Goal: Information Seeking & Learning: Get advice/opinions

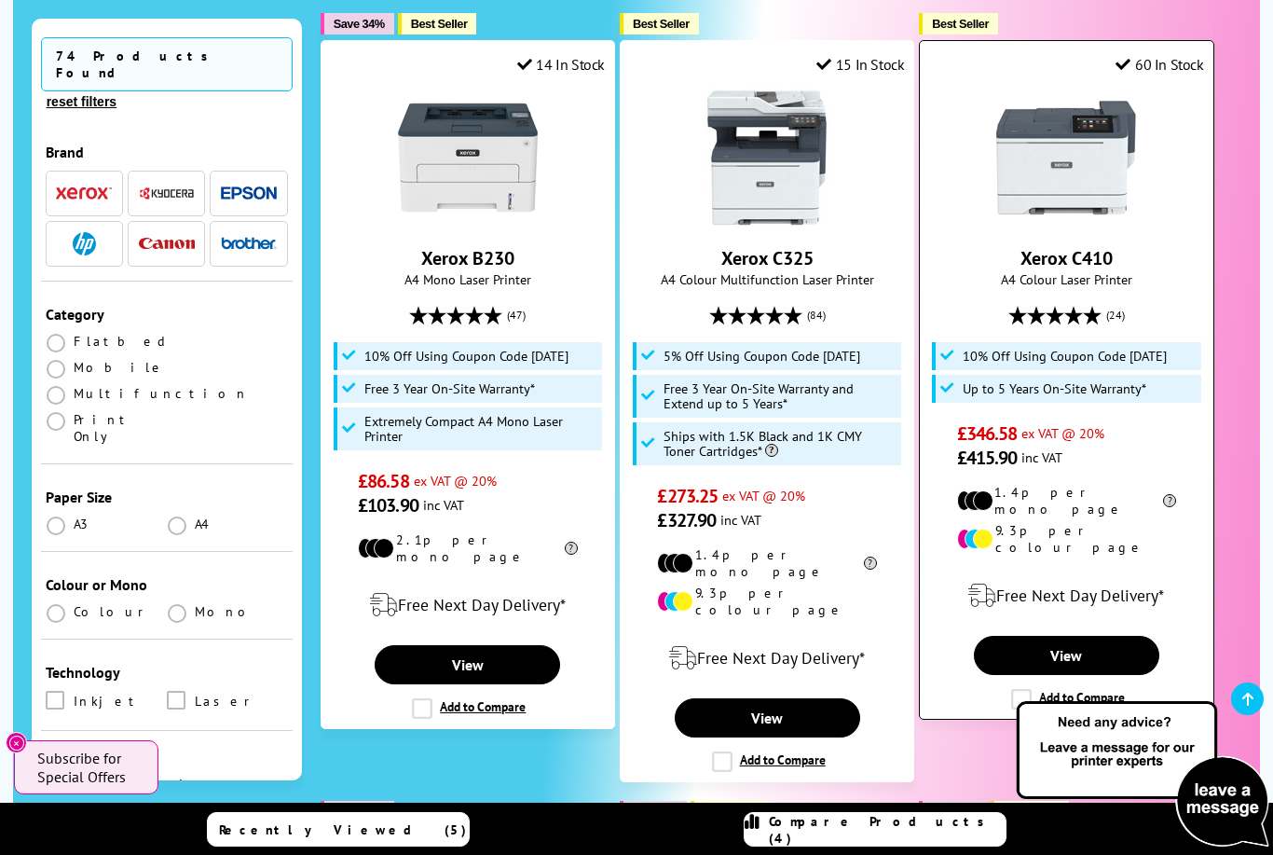
scroll to position [523, 0]
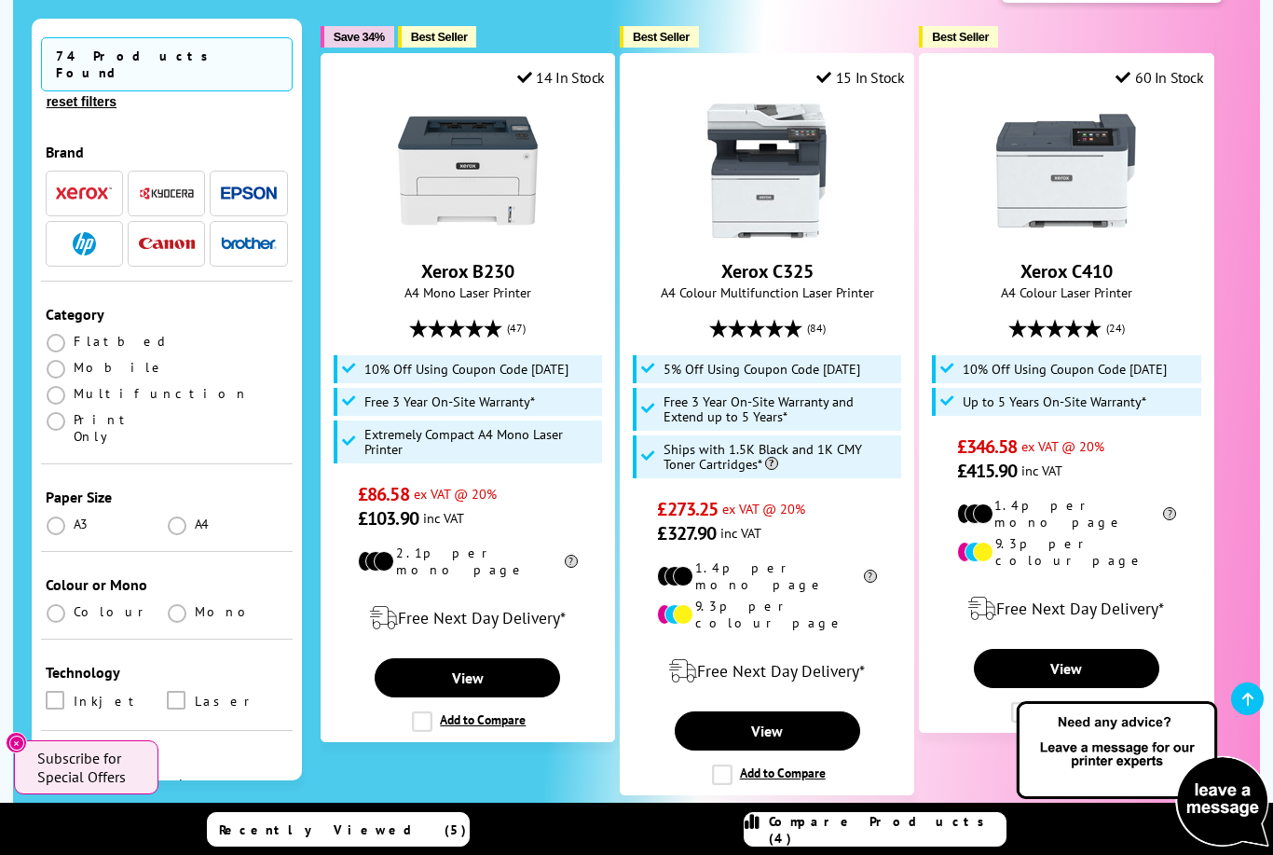
click at [253, 186] on img "button" at bounding box center [249, 193] width 56 height 14
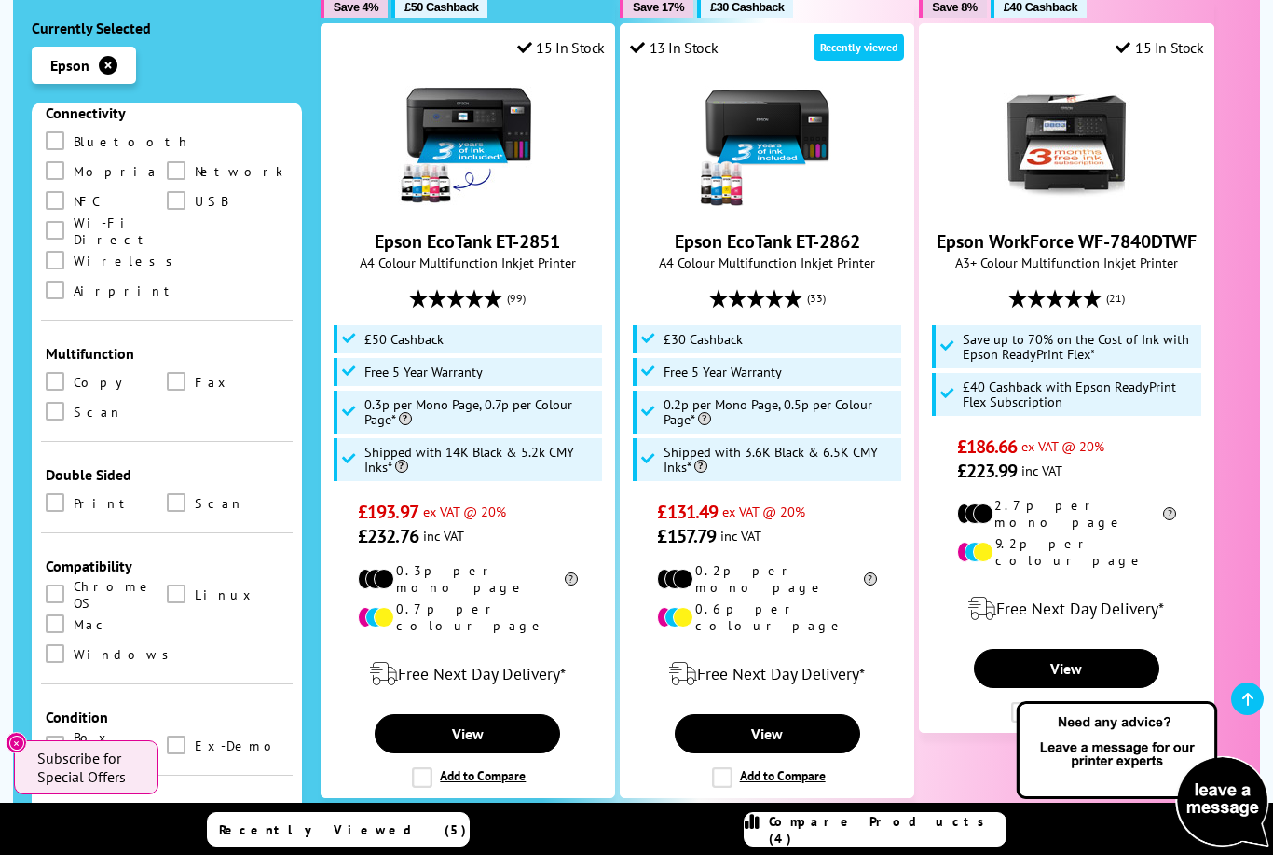
scroll to position [560, 0]
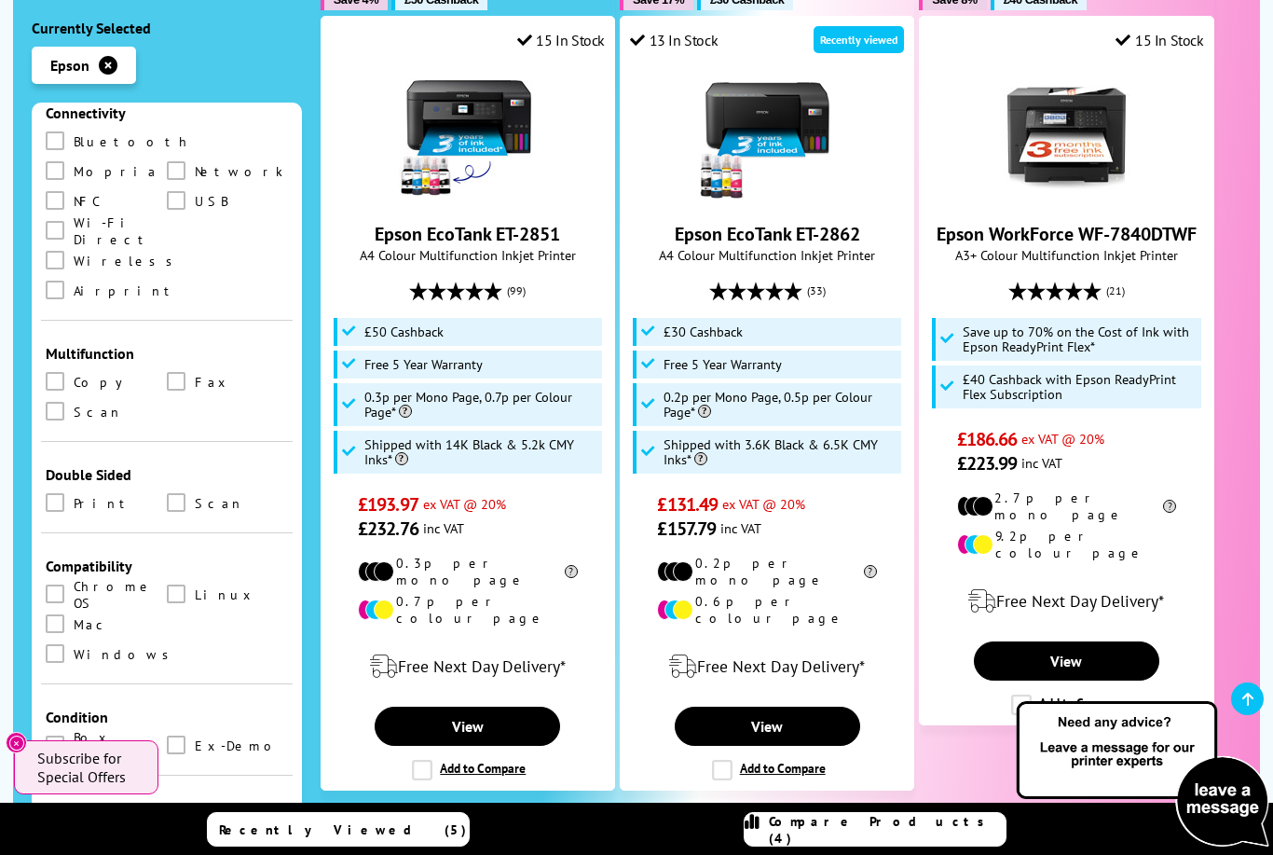
click at [59, 828] on span at bounding box center [56, 837] width 19 height 19
click at [74, 829] on input "radio" at bounding box center [74, 829] width 0 height 0
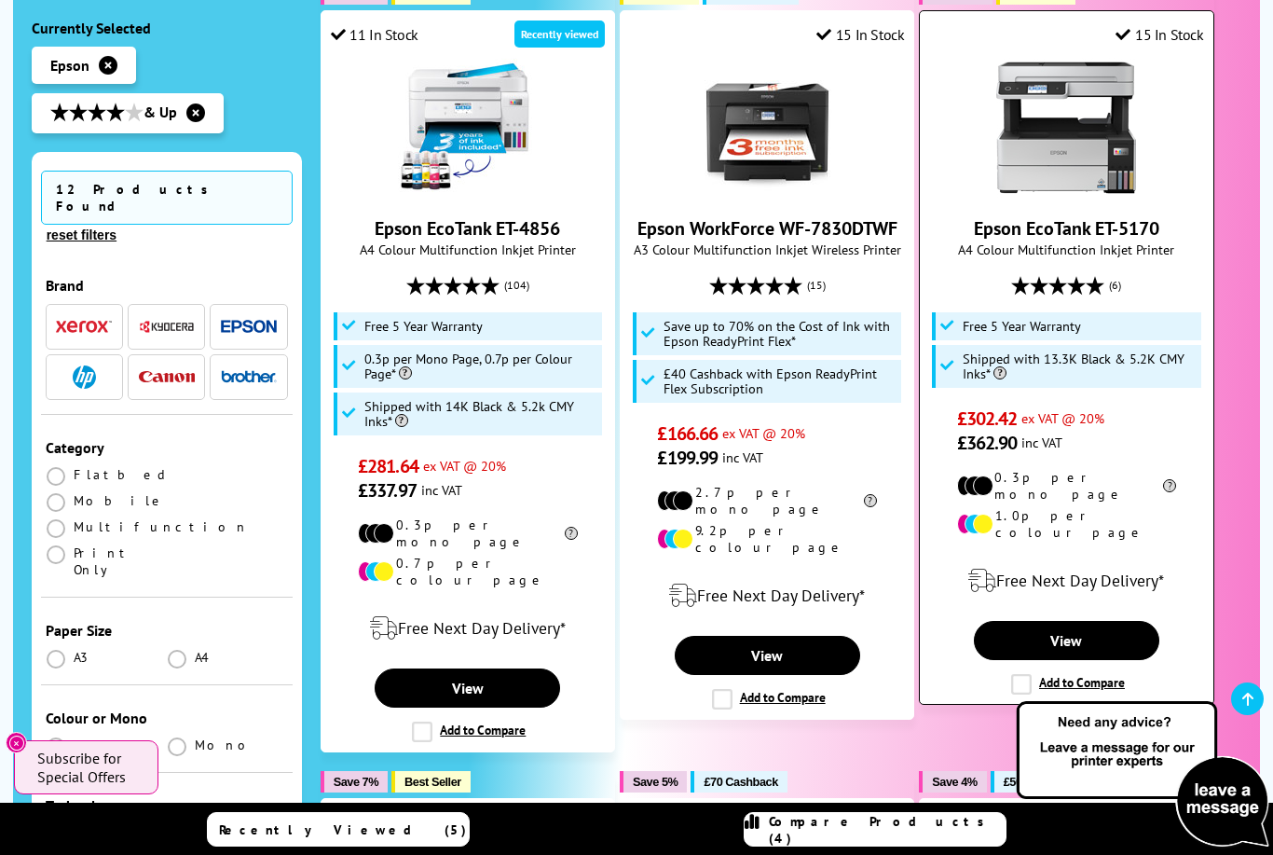
scroll to position [1334, 0]
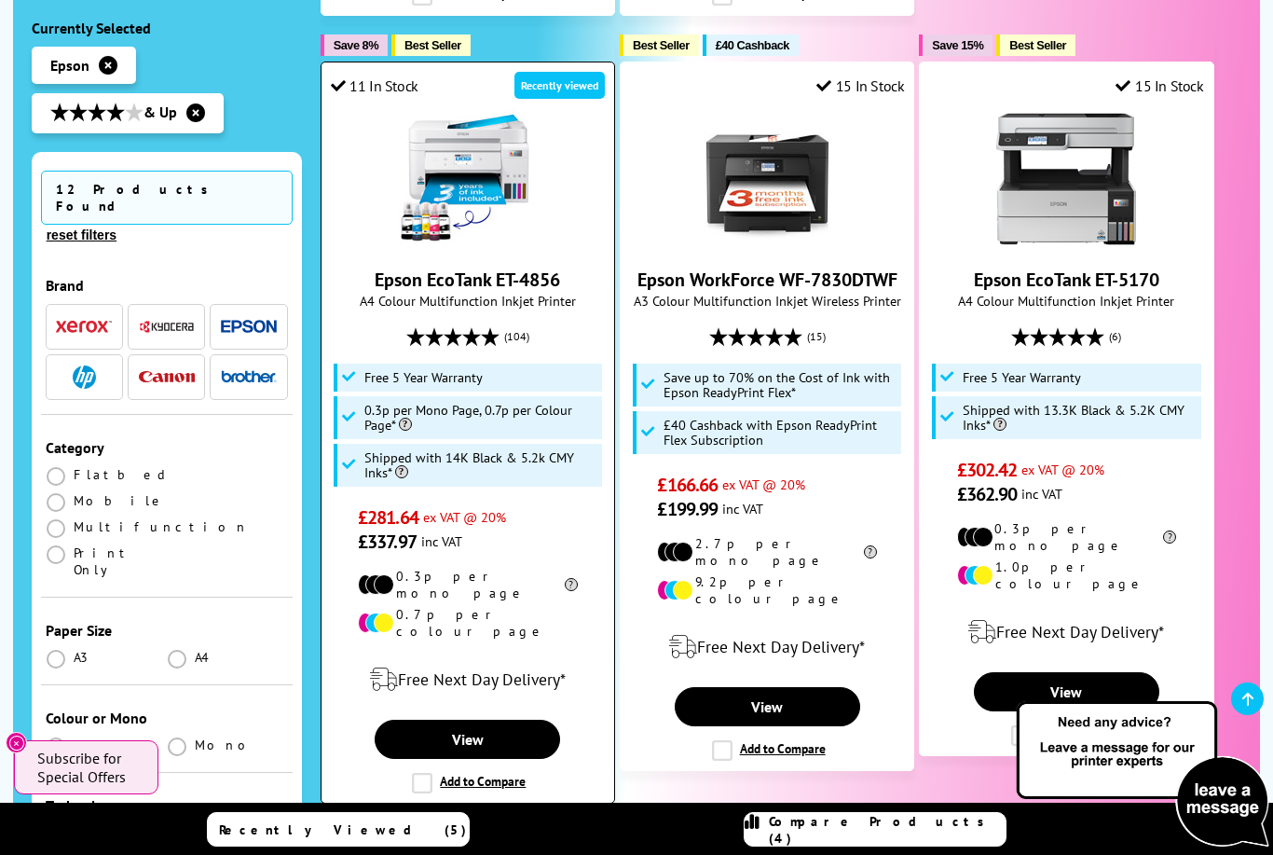
click at [463, 327] on icon at bounding box center [471, 336] width 19 height 19
click at [475, 719] on link "View" at bounding box center [467, 738] width 185 height 39
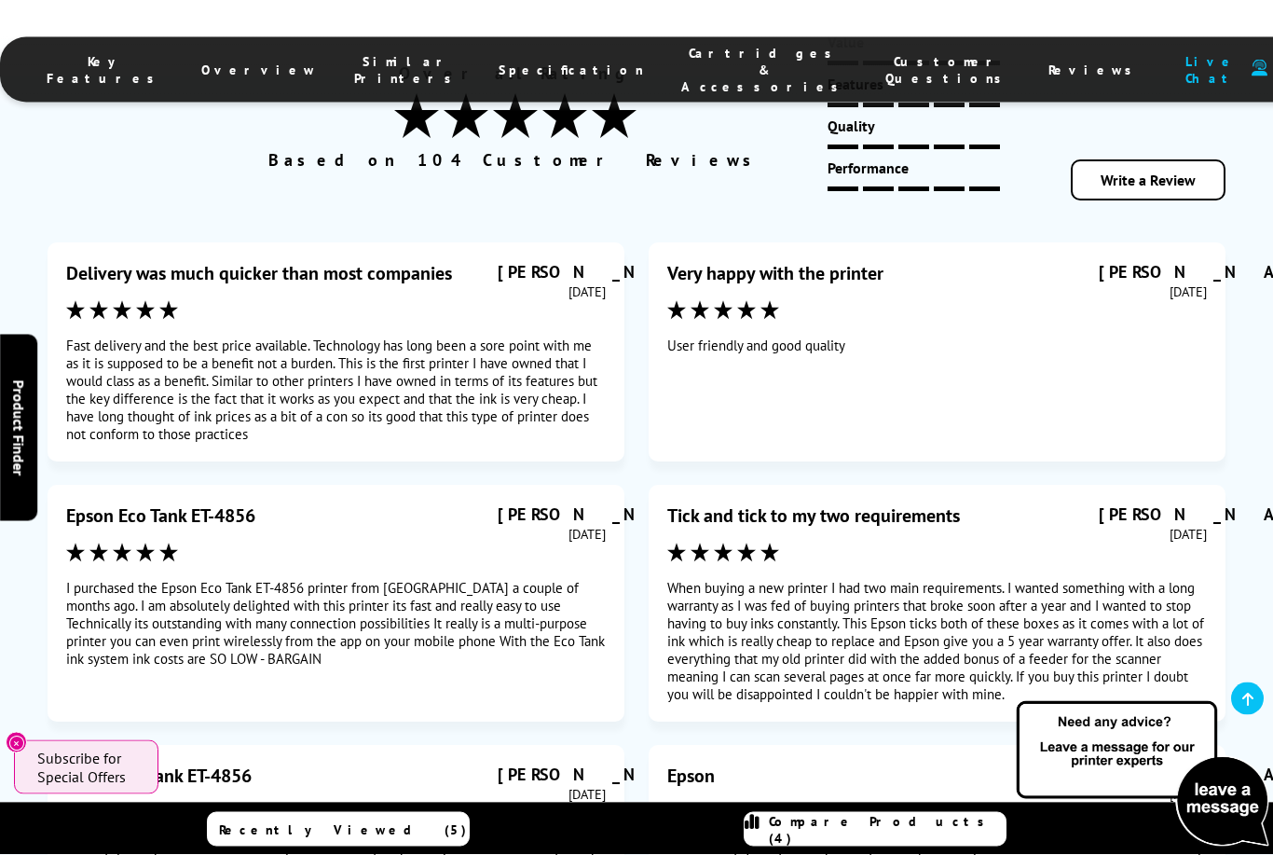
scroll to position [12070, 0]
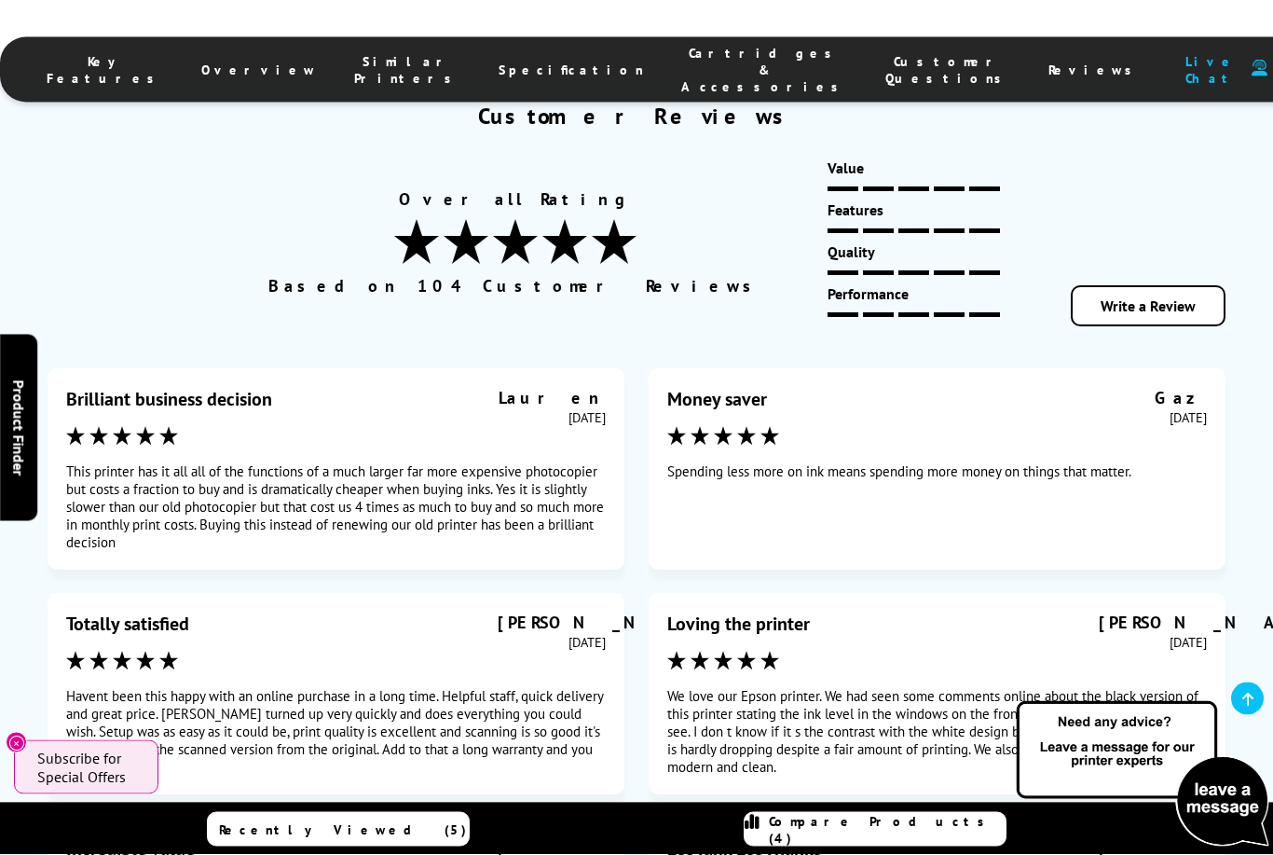
scroll to position [11952, 0]
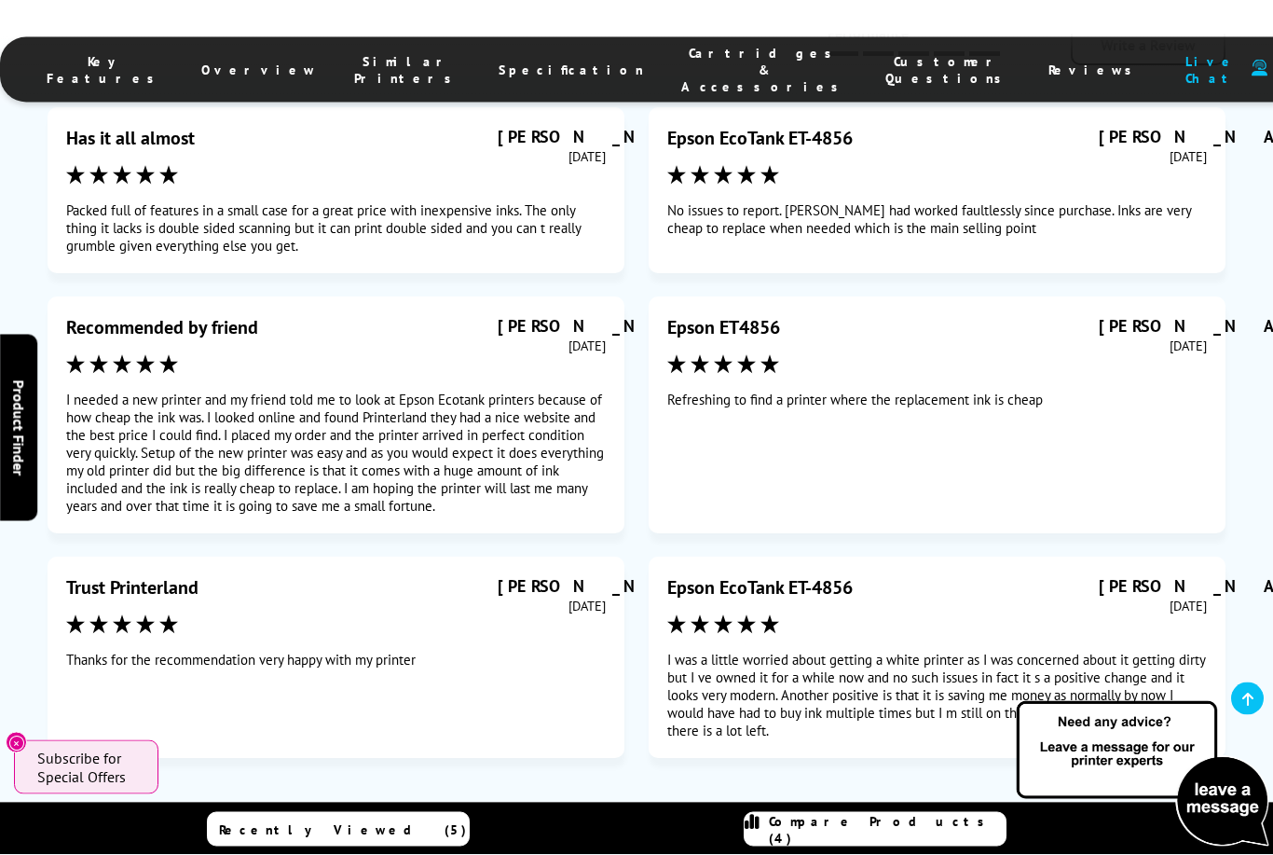
scroll to position [12324, 0]
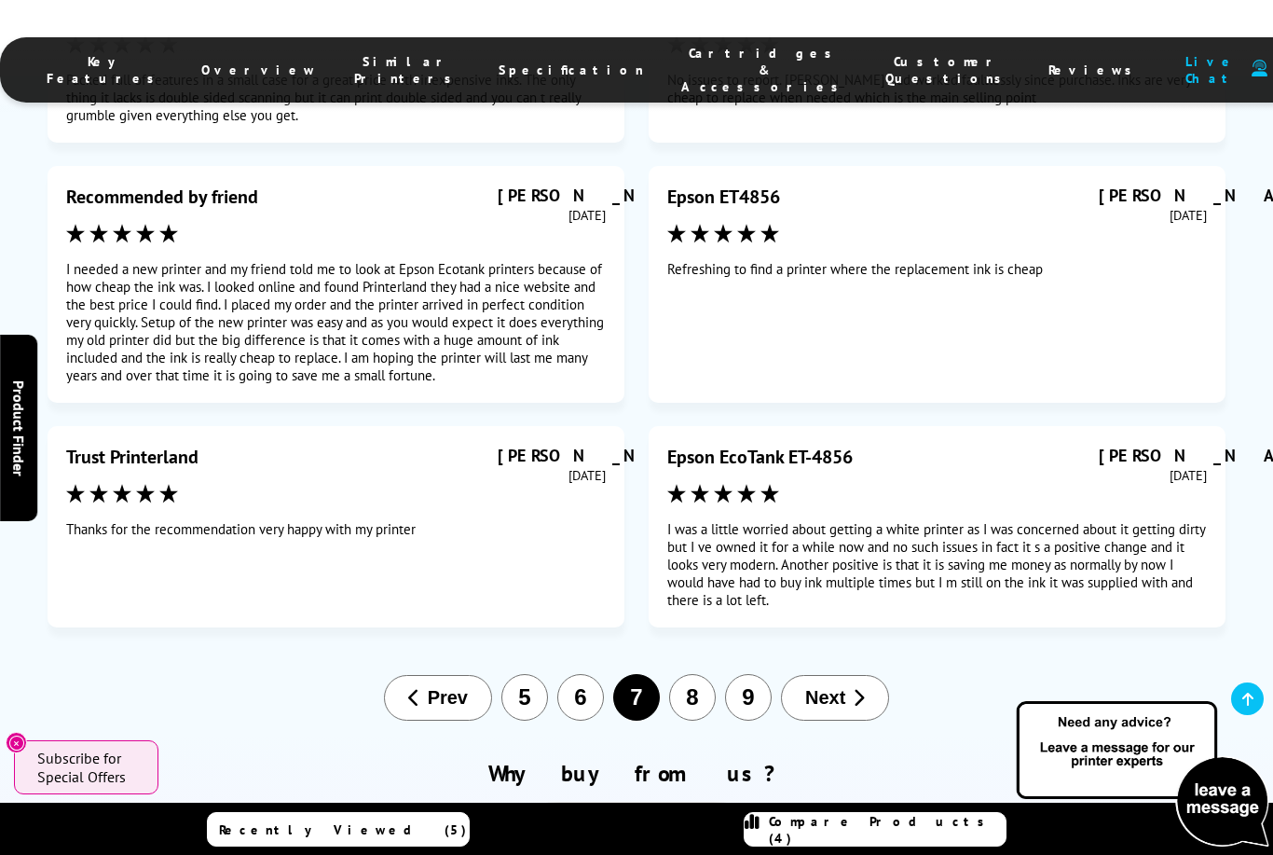
click at [749, 674] on button "9" at bounding box center [748, 697] width 47 height 47
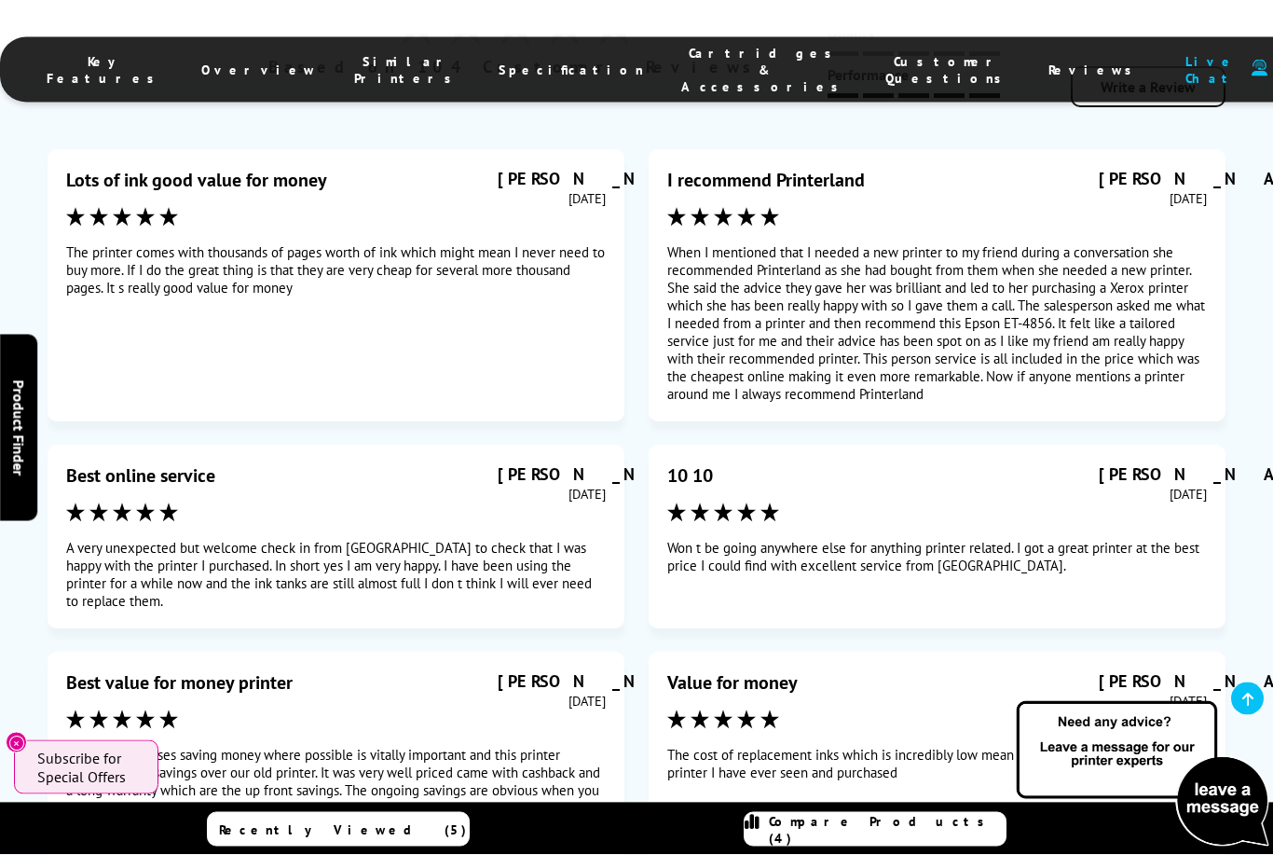
scroll to position [12159, 0]
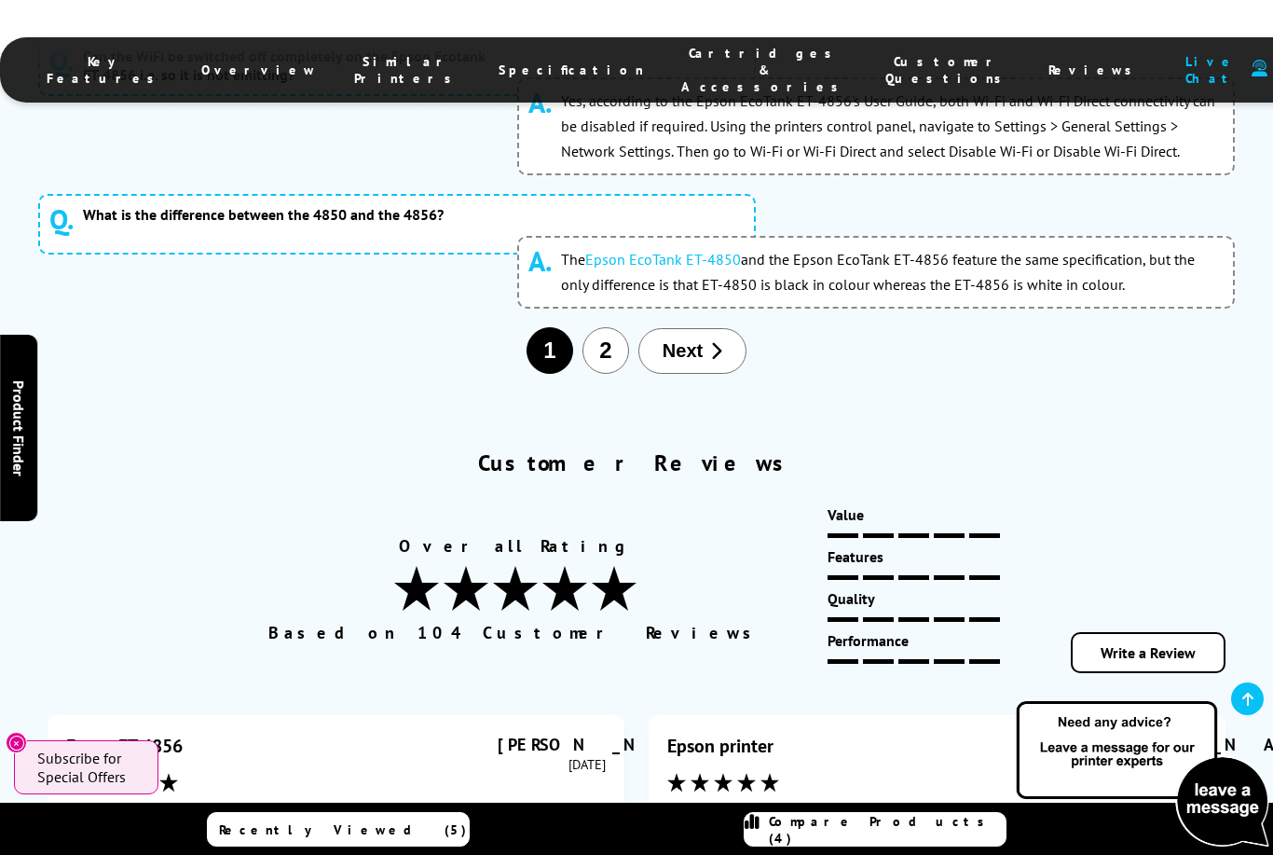
scroll to position [11569, 0]
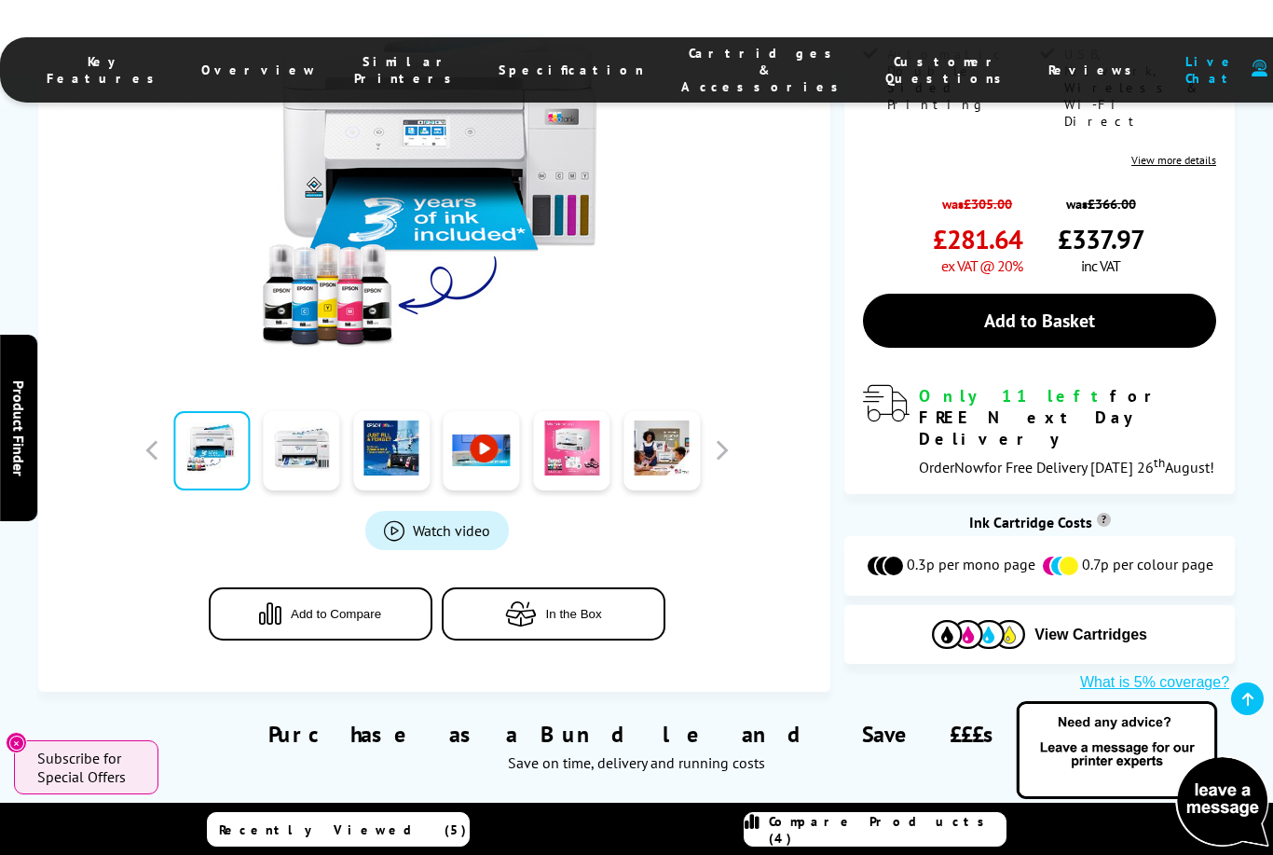
scroll to position [0, 0]
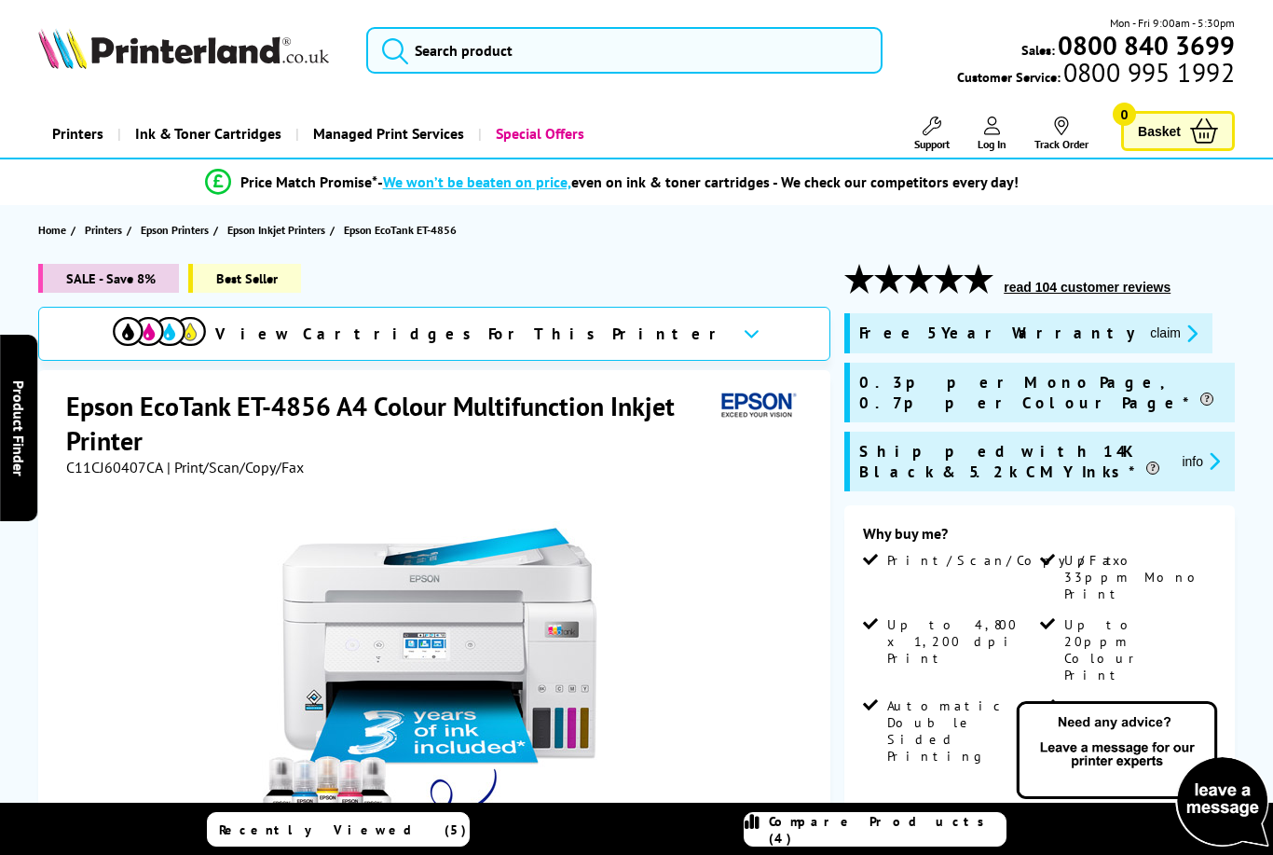
drag, startPoint x: 1060, startPoint y: 291, endPoint x: 1060, endPoint y: 276, distance: 14.9
click at [1060, 291] on button "read 104 customer reviews" at bounding box center [1087, 287] width 178 height 17
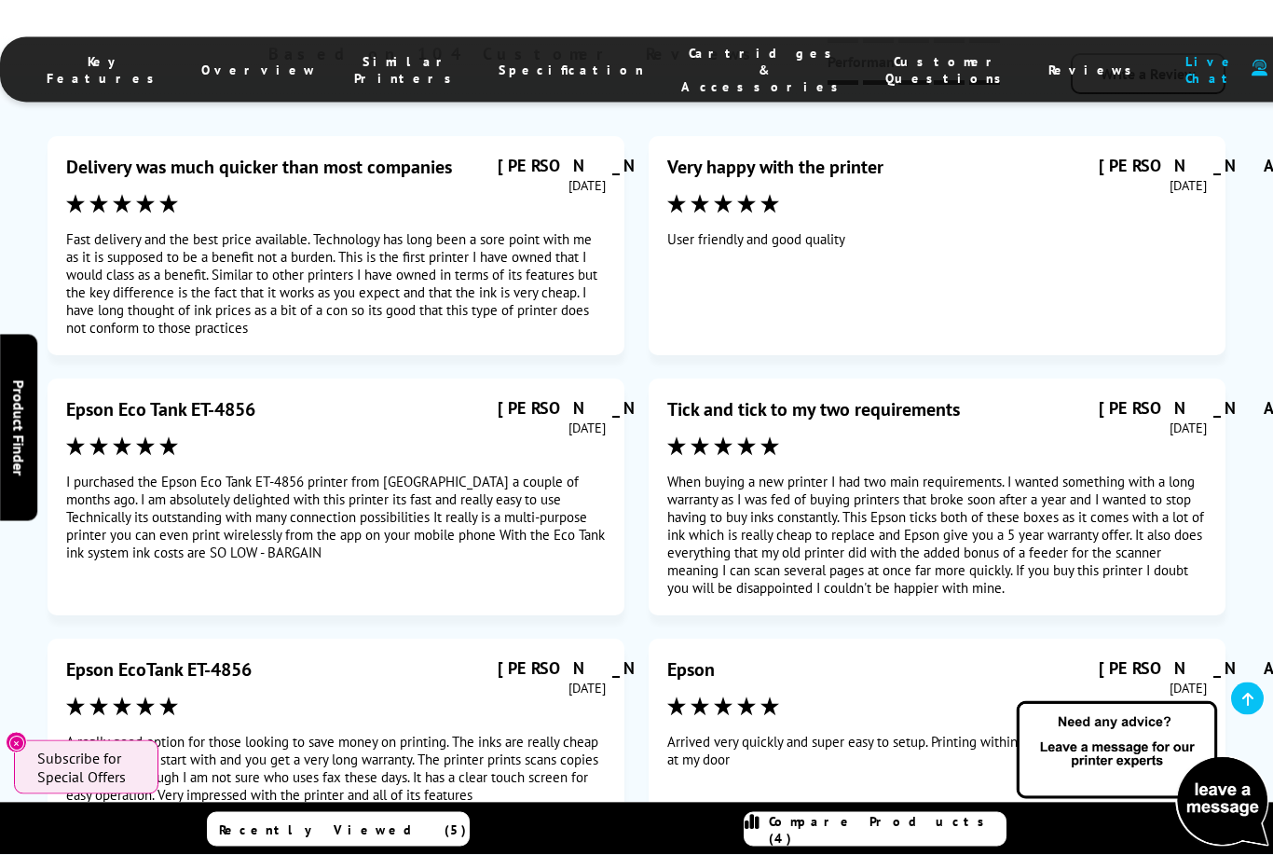
scroll to position [12081, 0]
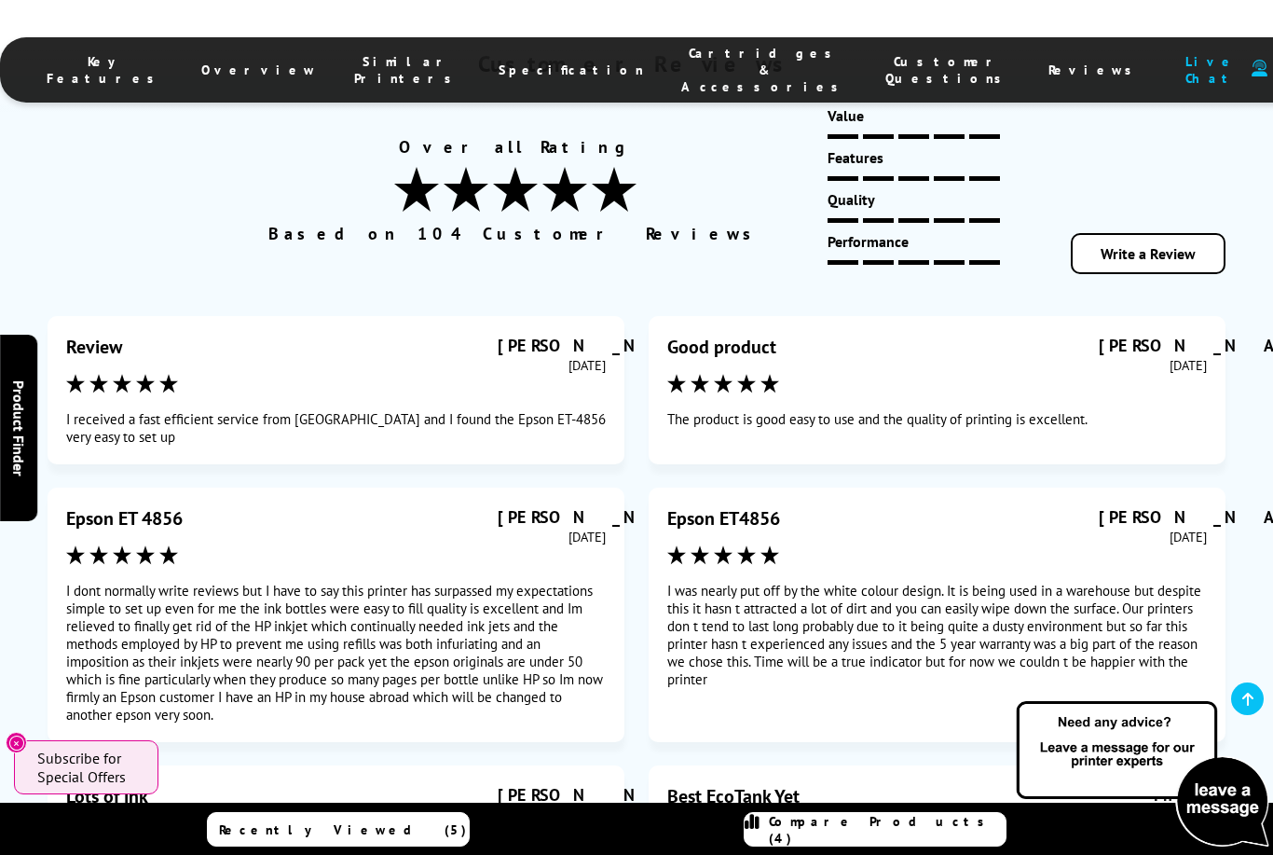
scroll to position [11966, 0]
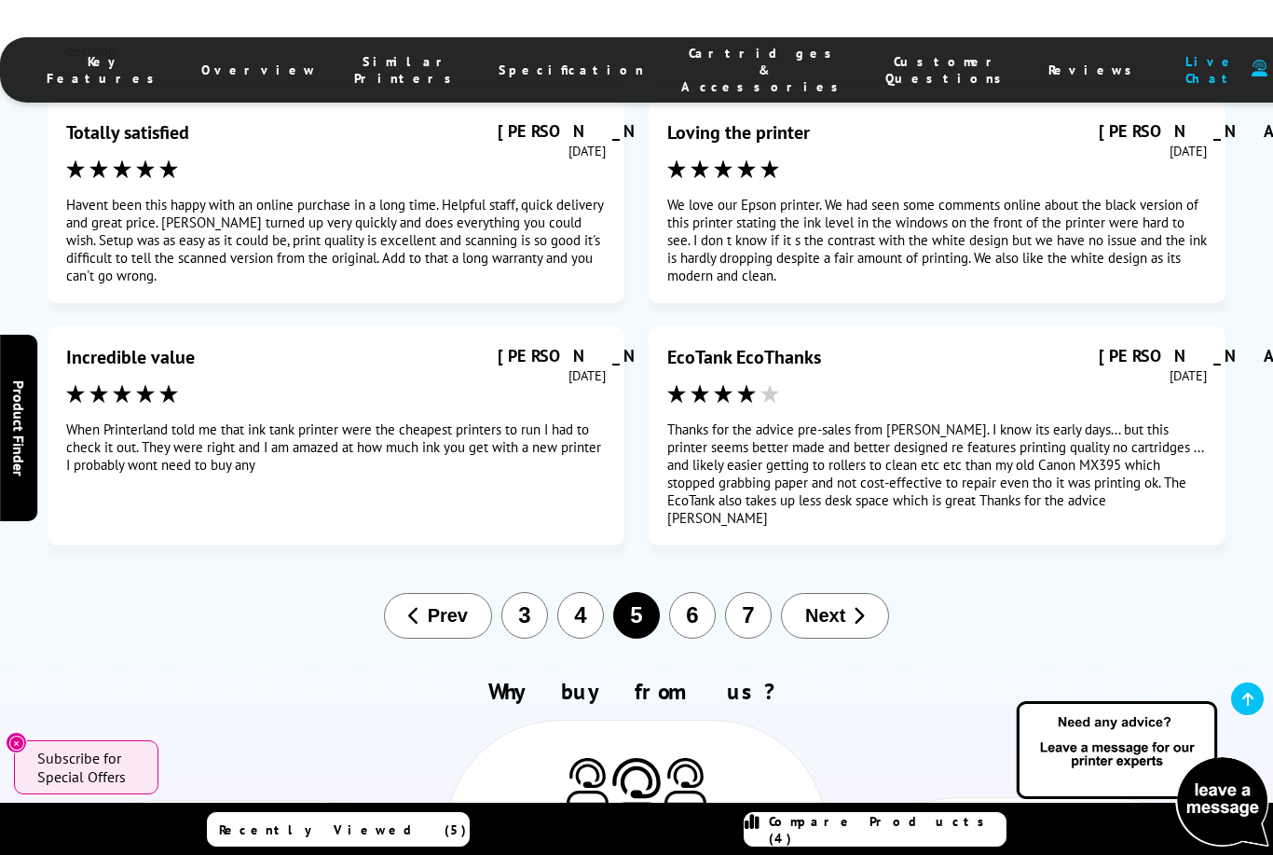
scroll to position [12341, 0]
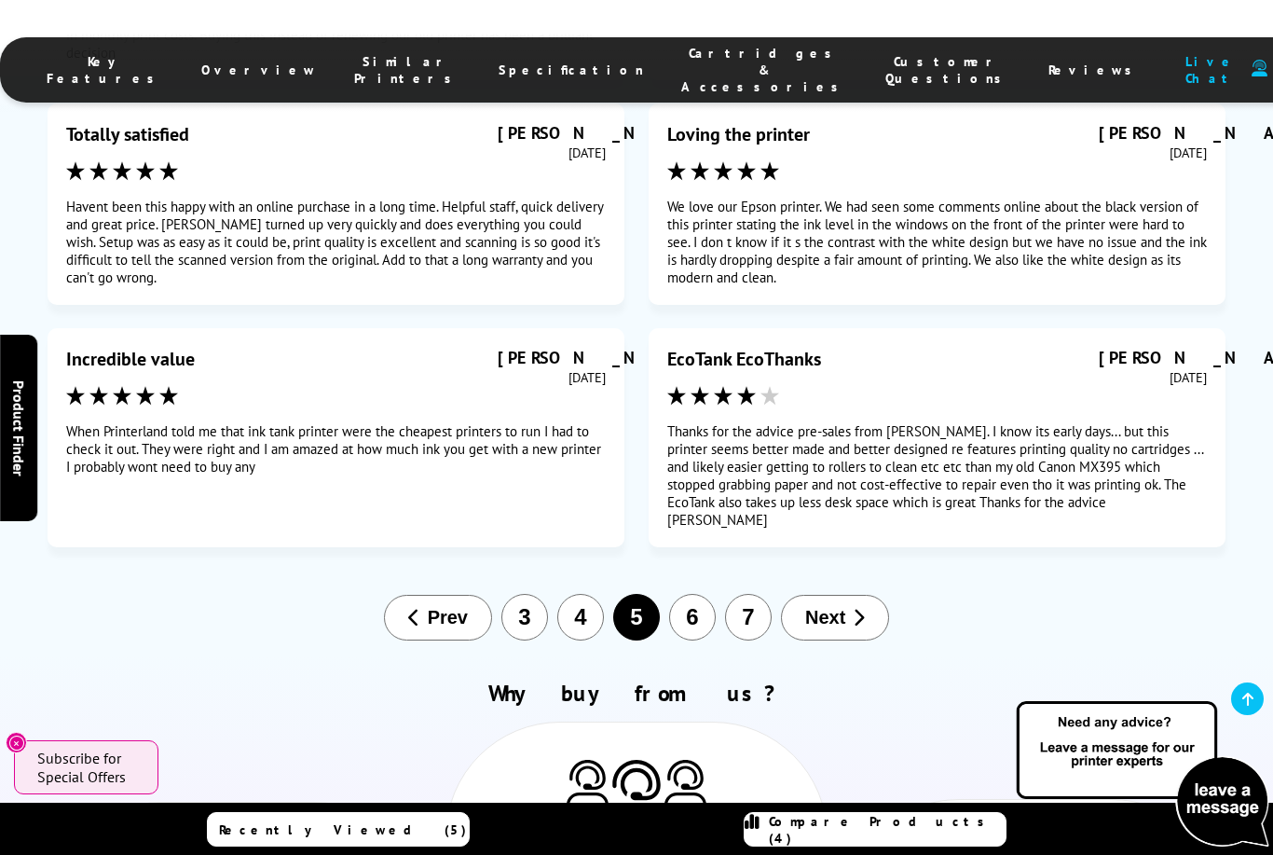
click at [755, 594] on button "7" at bounding box center [748, 617] width 47 height 47
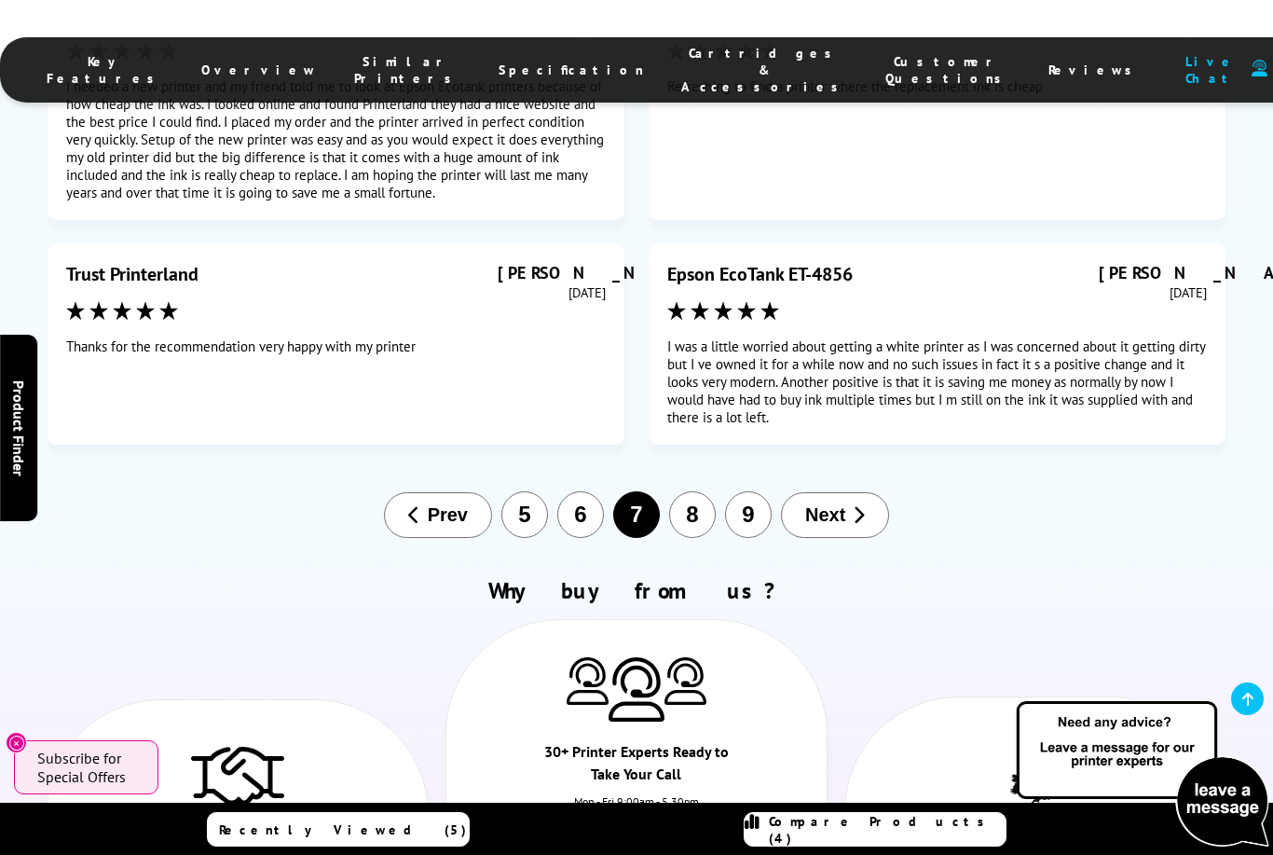
scroll to position [12328, 0]
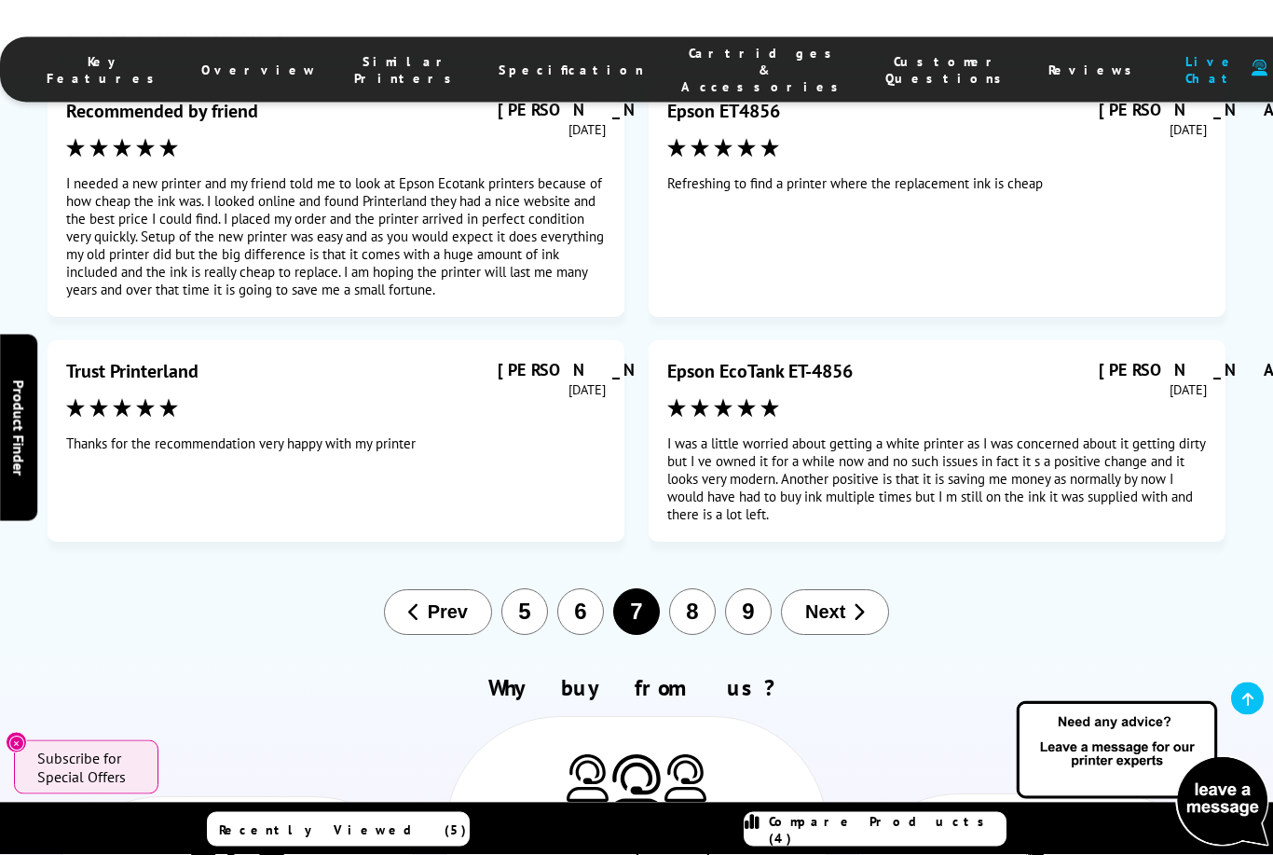
click at [751, 589] on button "9" at bounding box center [748, 612] width 47 height 47
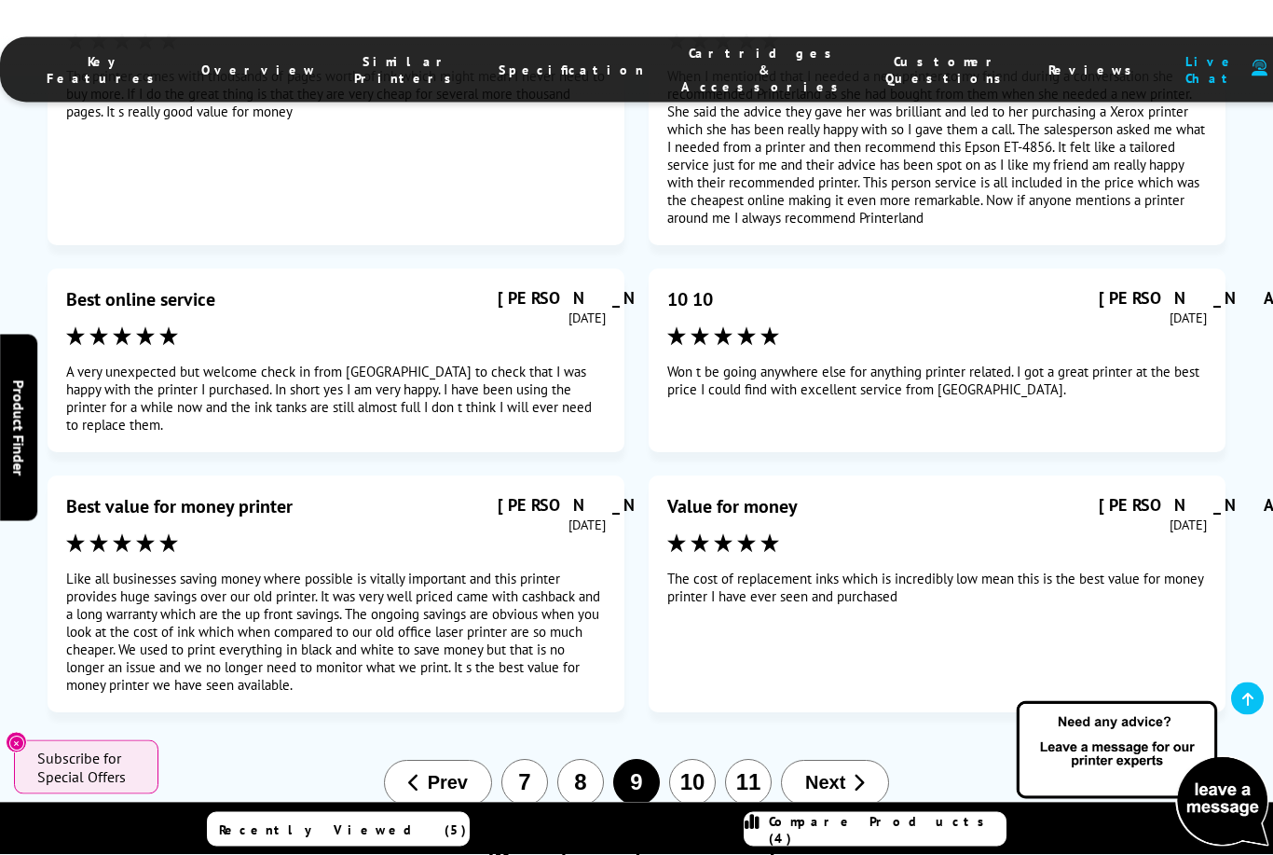
scroll to position [12254, 0]
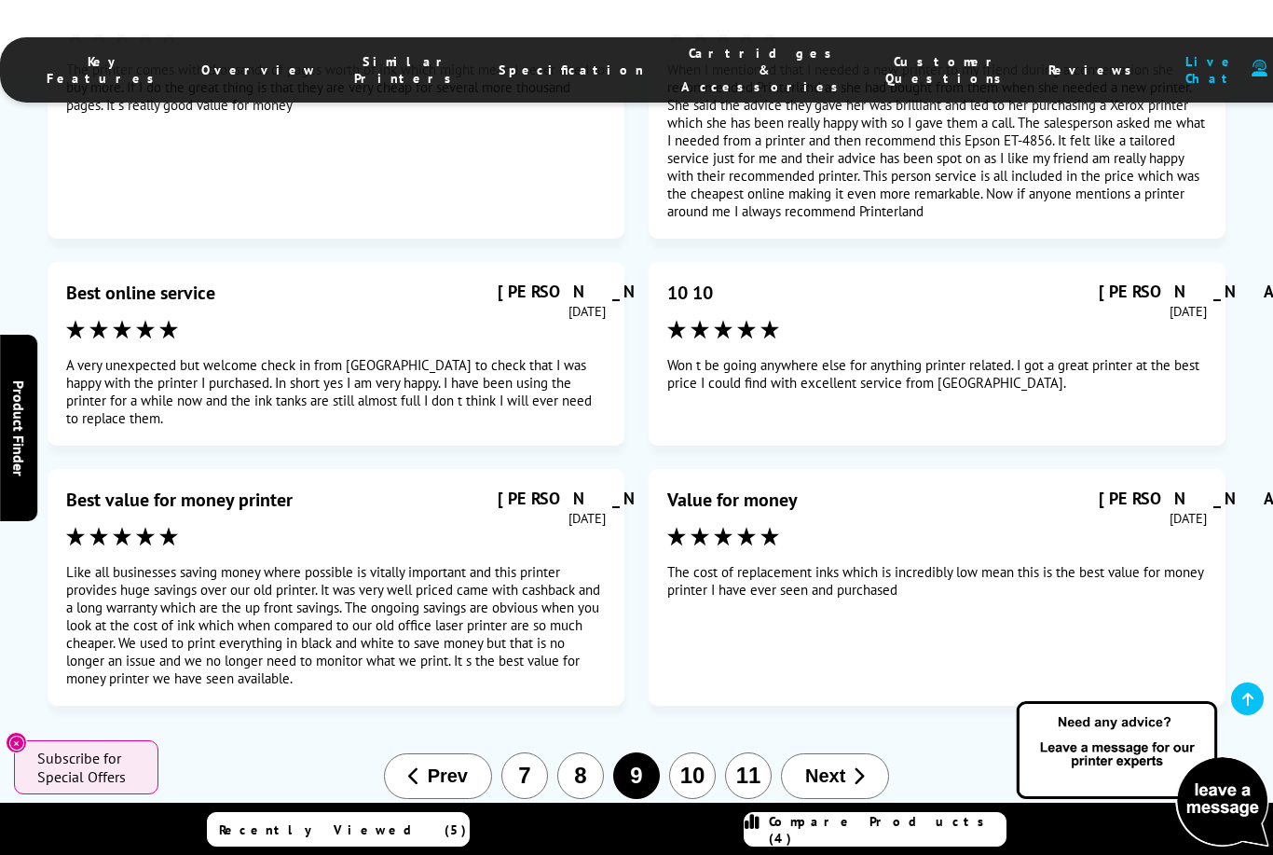
click at [748, 752] on button "11" at bounding box center [748, 775] width 47 height 47
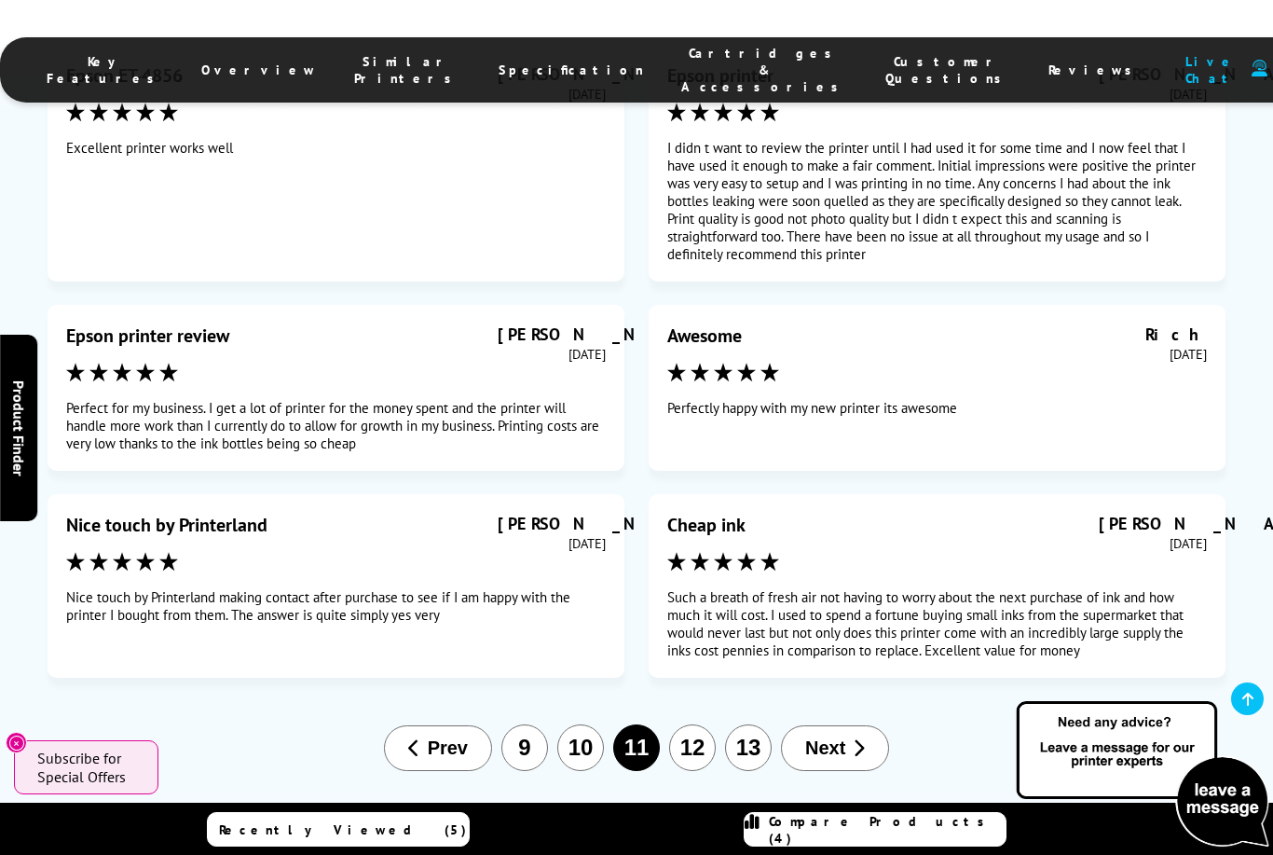
click at [754, 724] on button "13" at bounding box center [748, 747] width 47 height 47
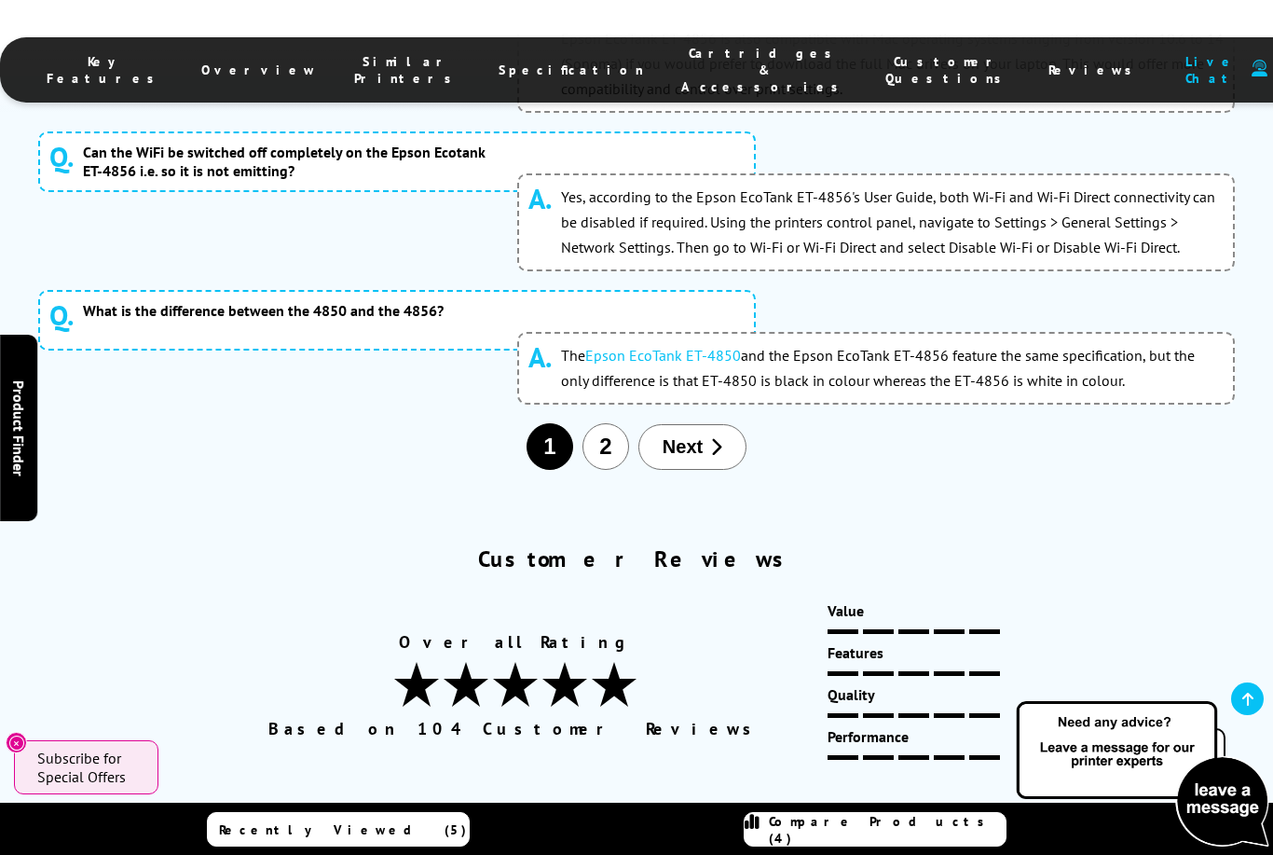
scroll to position [11397, 0]
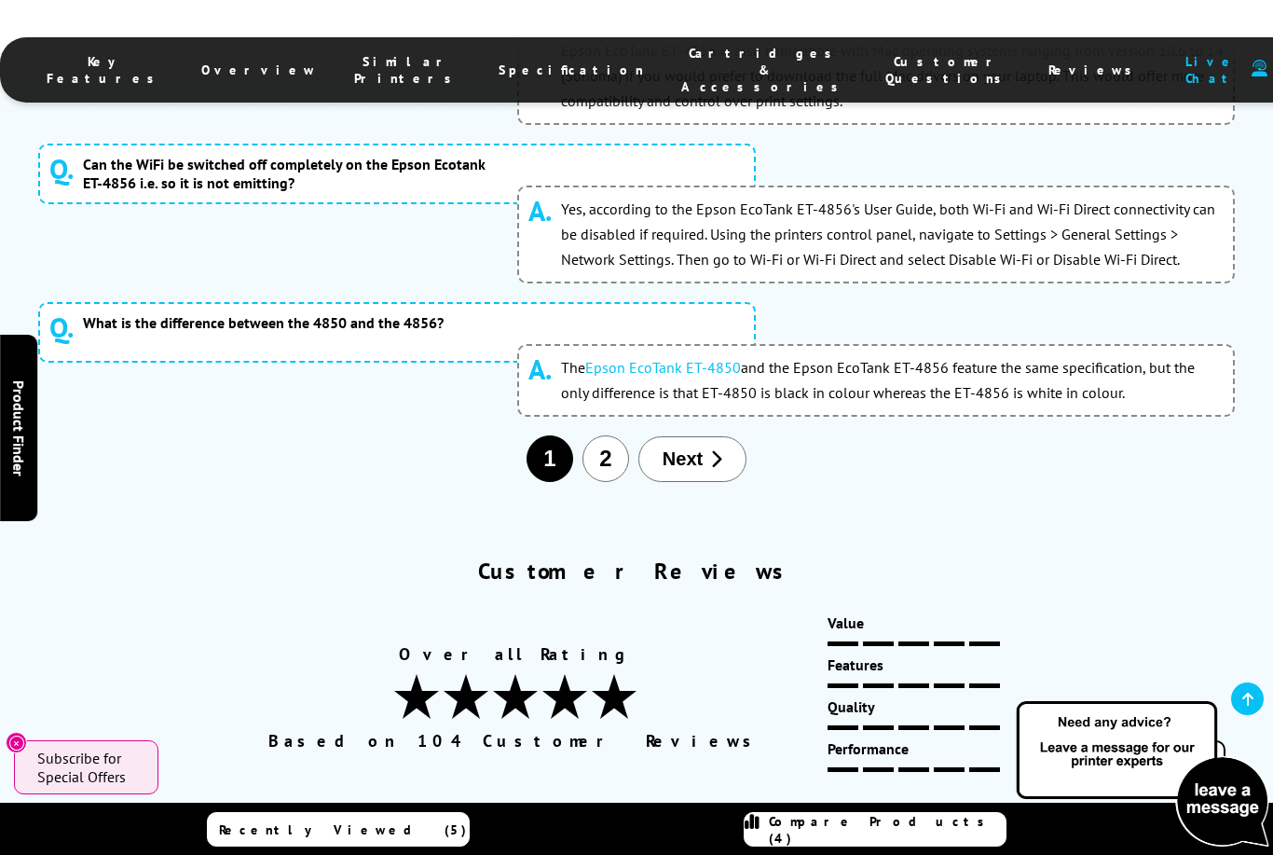
click at [1048, 63] on span "Reviews" at bounding box center [1094, 70] width 93 height 17
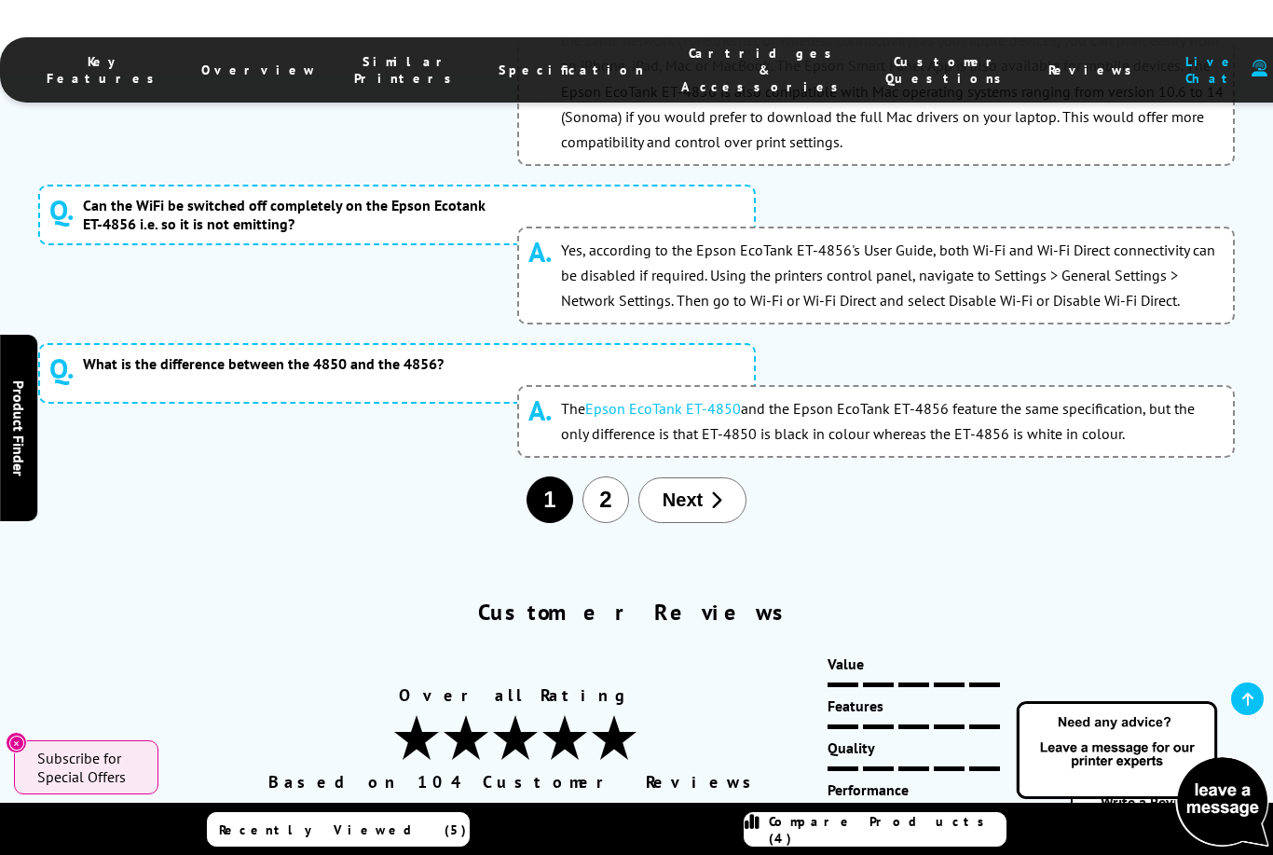
scroll to position [11354, 0]
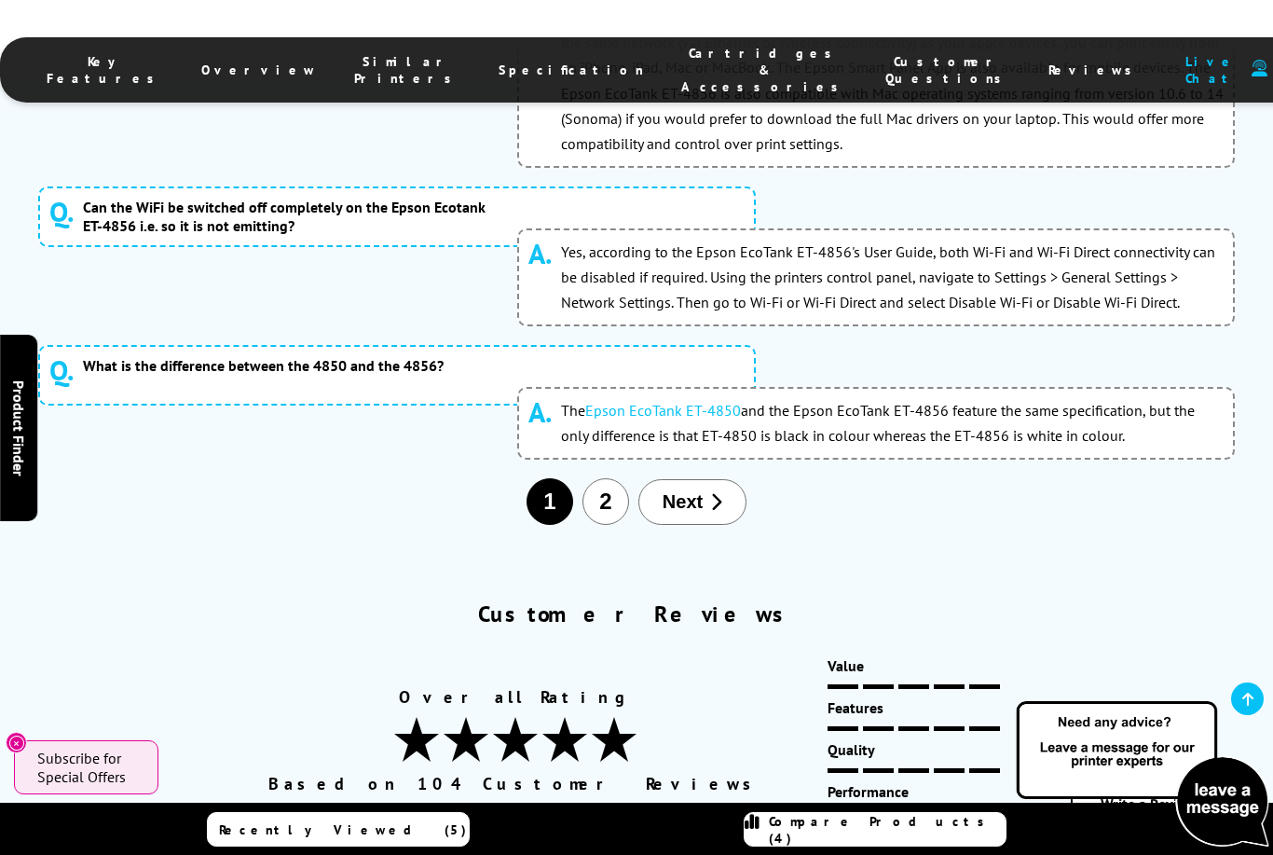
click at [1048, 62] on span "Reviews" at bounding box center [1094, 70] width 93 height 17
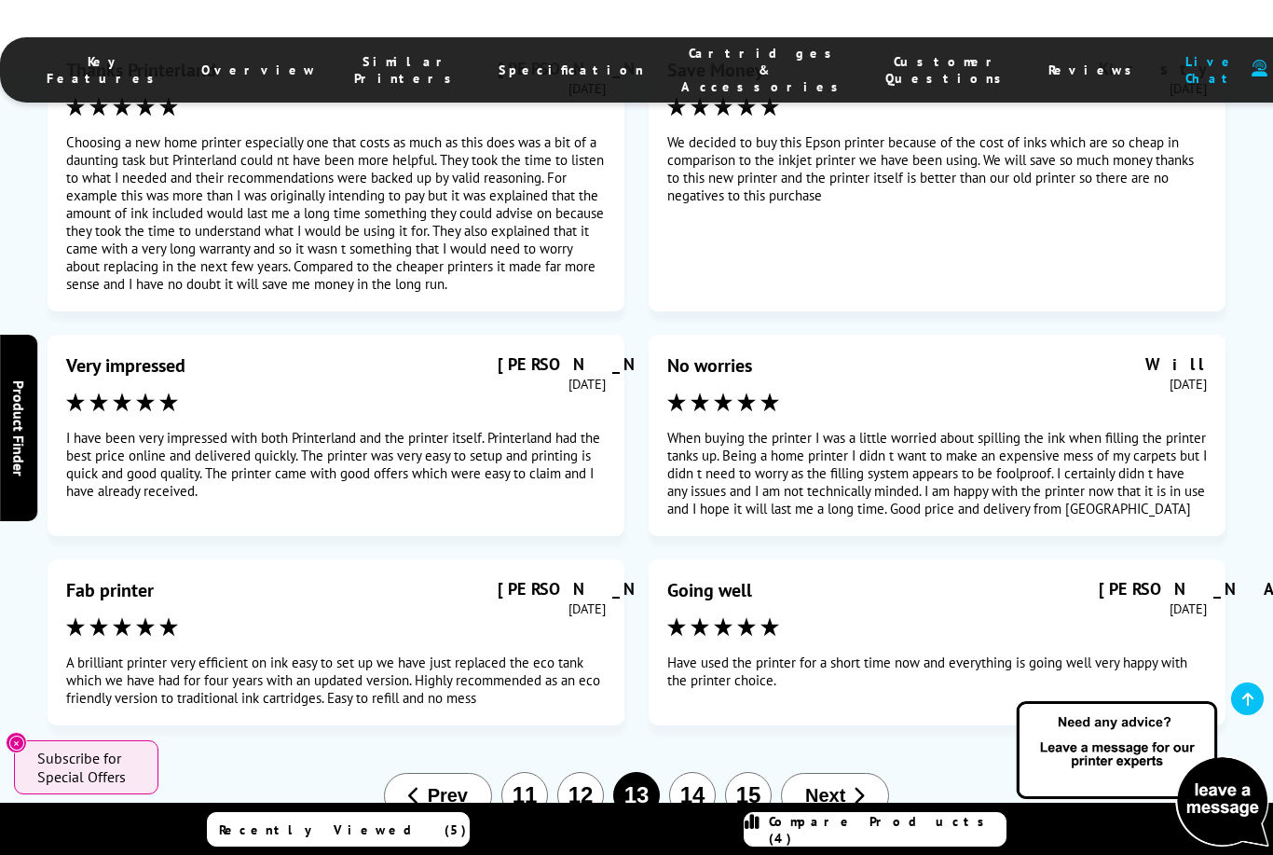
click at [744, 772] on button "15" at bounding box center [748, 795] width 47 height 47
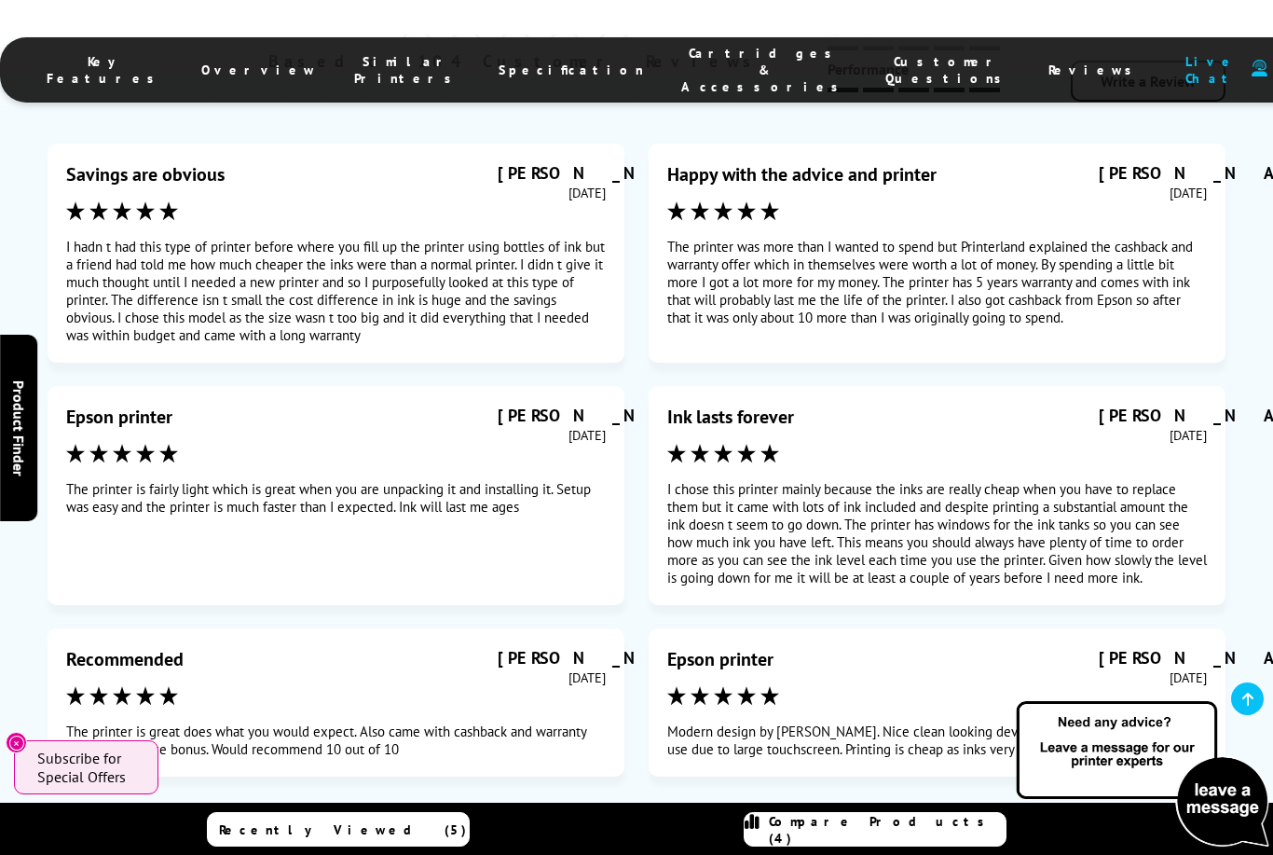
click at [751, 823] on button "17" at bounding box center [748, 846] width 47 height 47
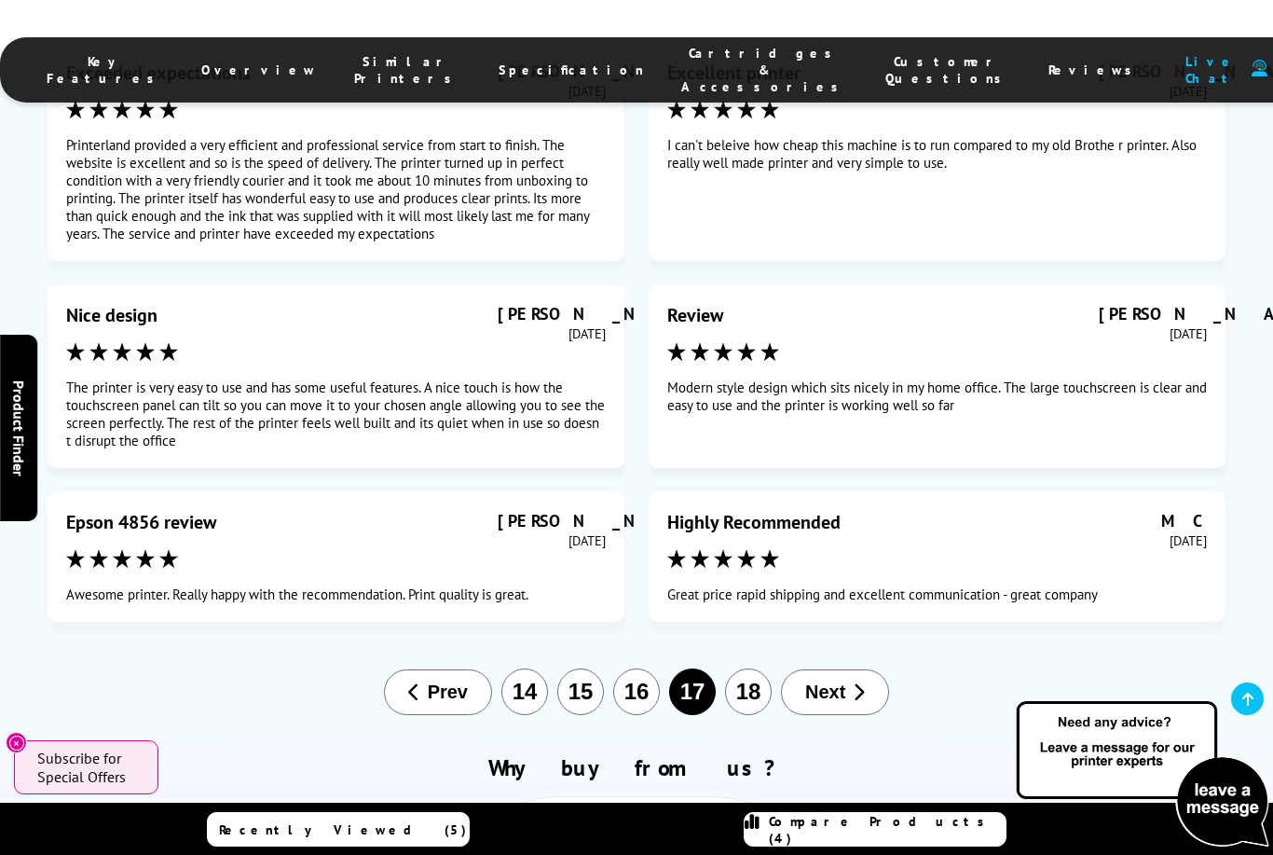
scroll to position [12230, 0]
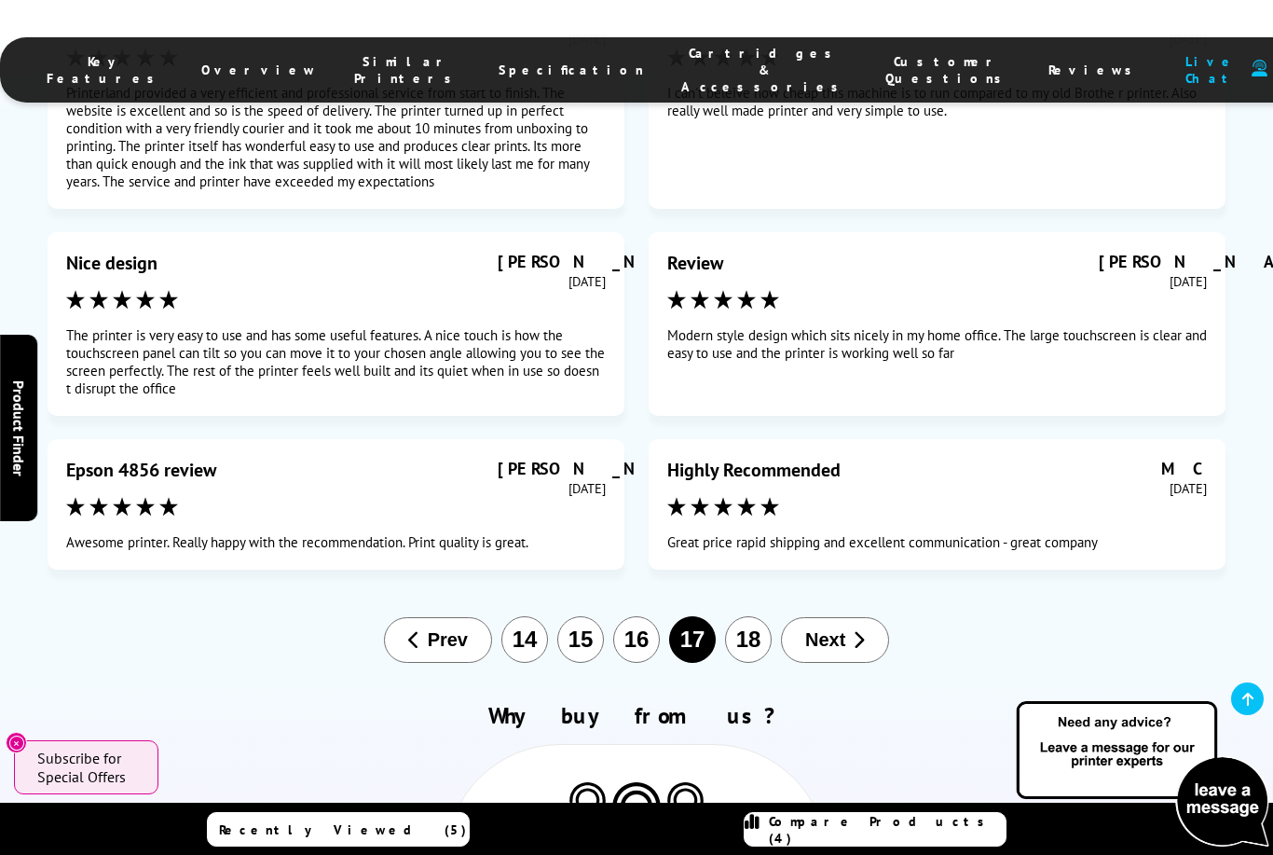
click at [754, 616] on button "18" at bounding box center [748, 639] width 47 height 47
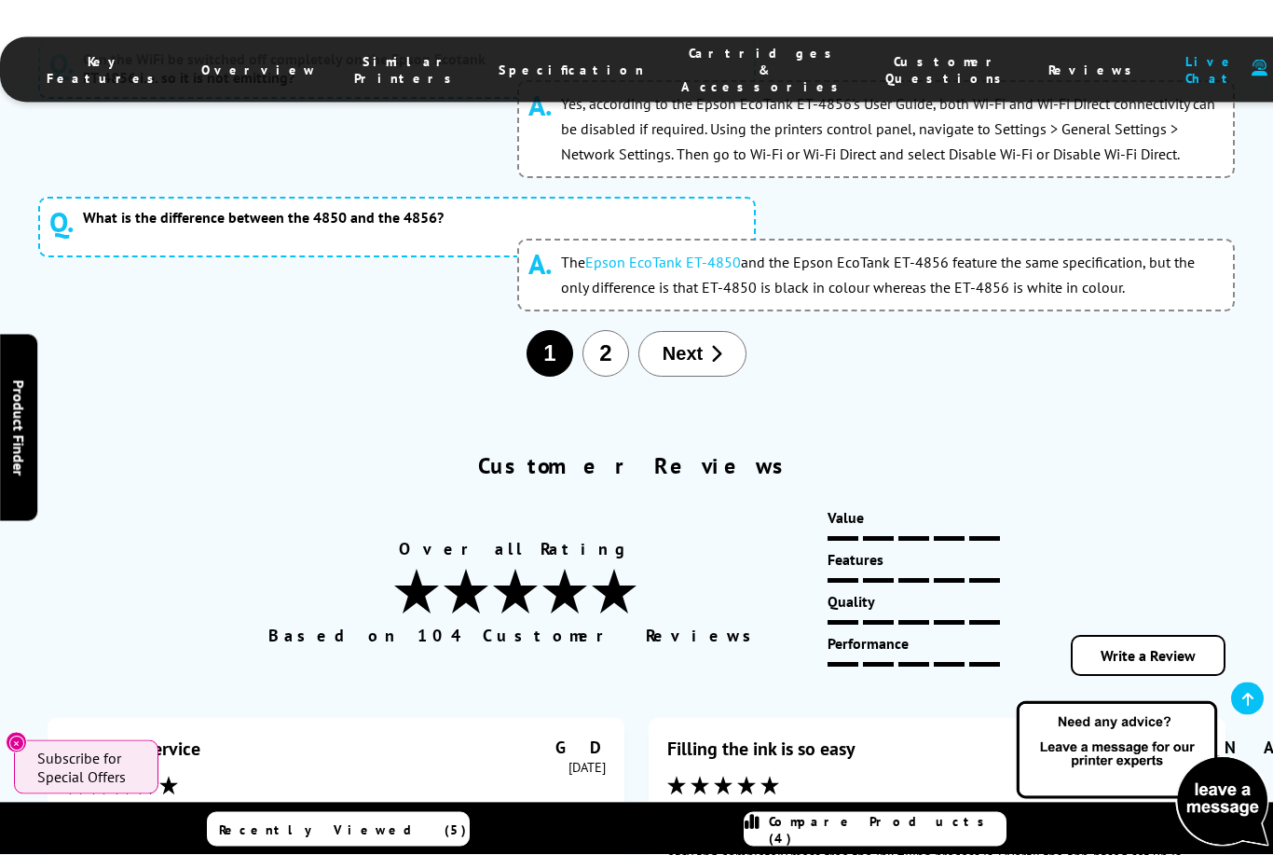
scroll to position [11503, 0]
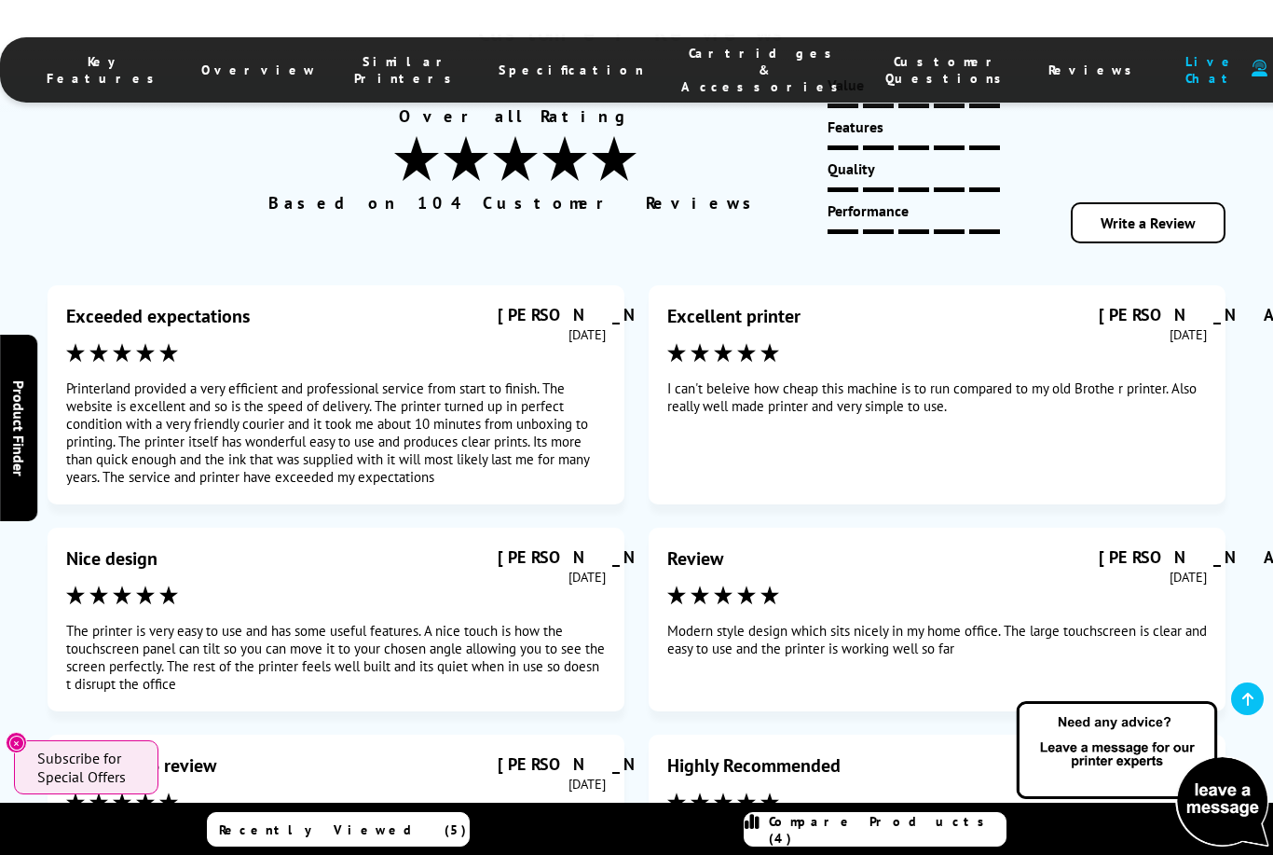
scroll to position [12105, 0]
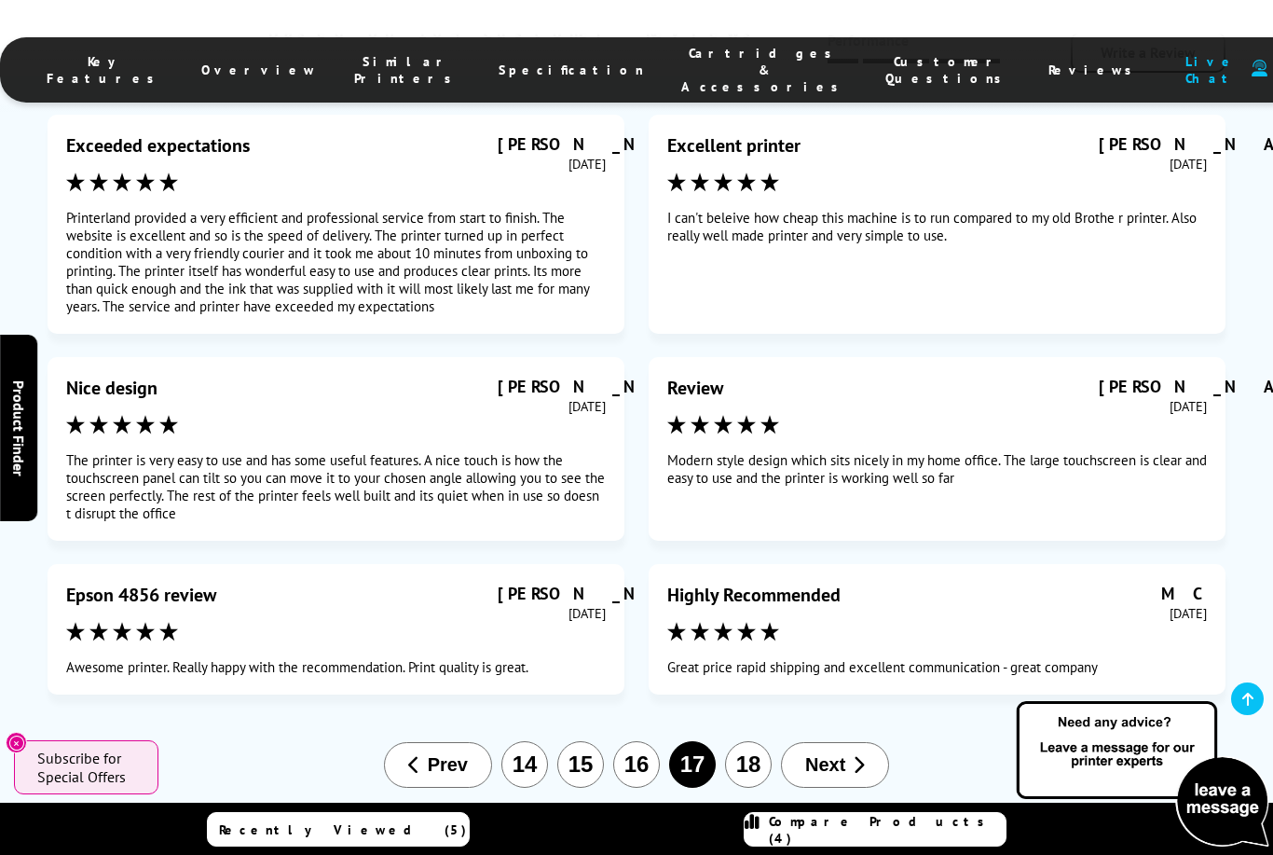
click at [637, 741] on button "16" at bounding box center [636, 764] width 47 height 47
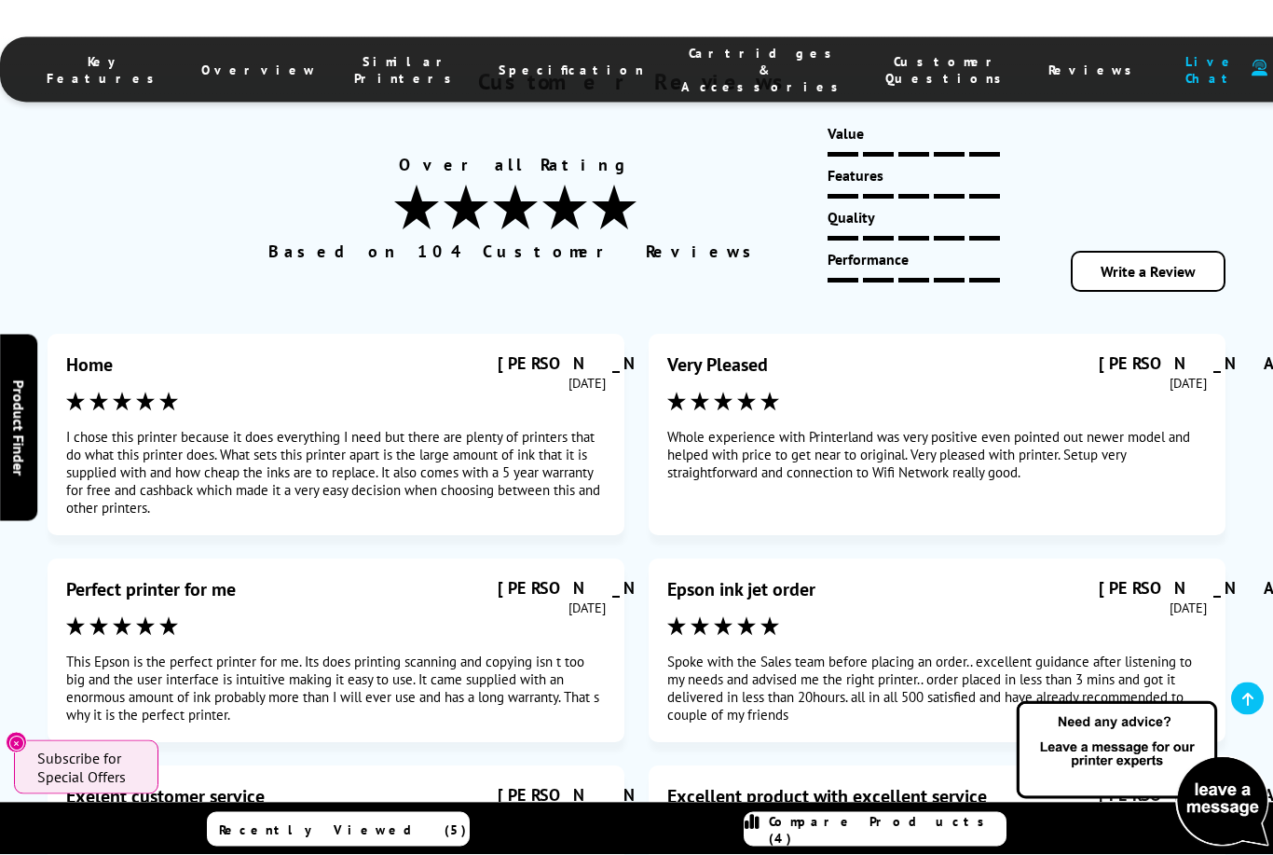
scroll to position [11886, 0]
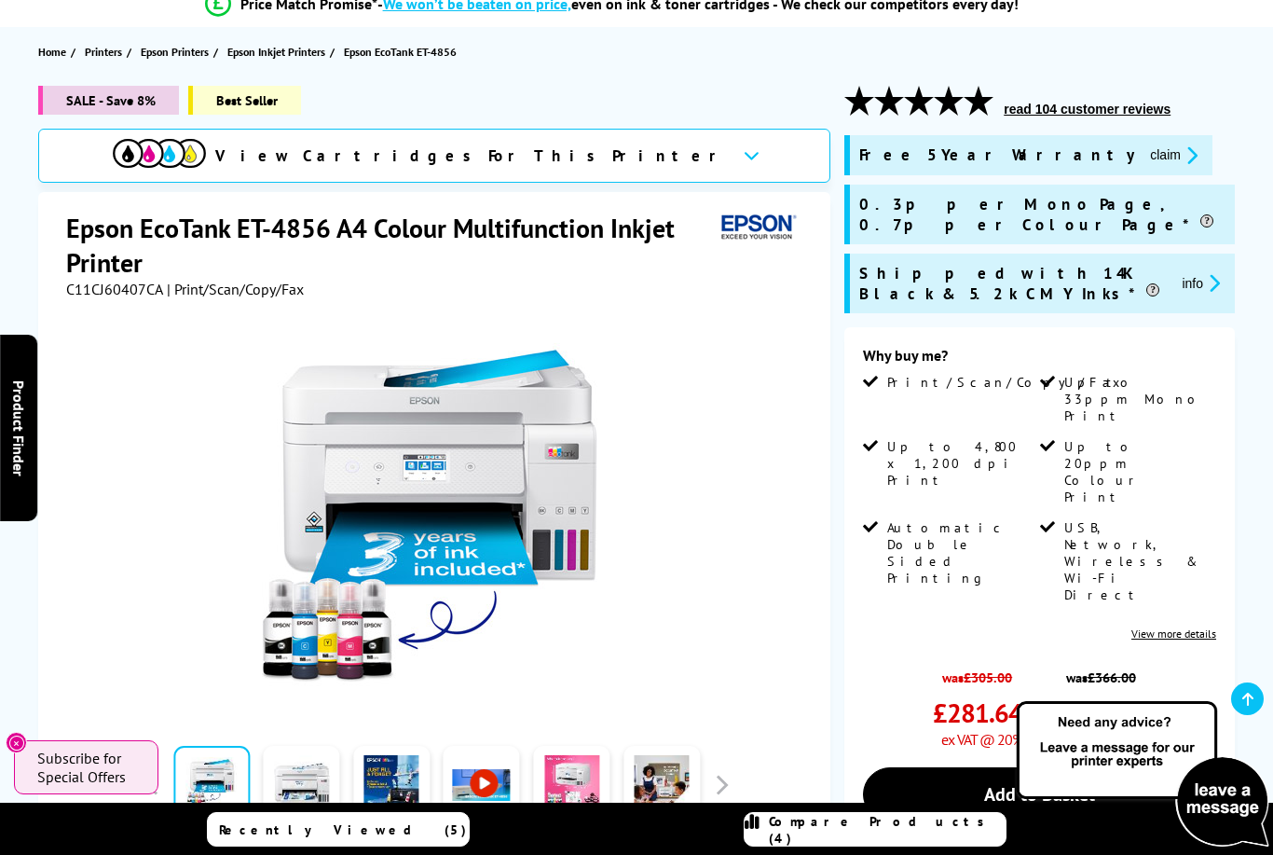
scroll to position [12, 0]
